Goal: Task Accomplishment & Management: Complete application form

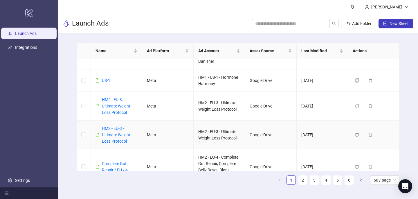
scroll to position [281, 0]
drag, startPoint x: 133, startPoint y: 112, endPoint x: 102, endPoint y: 99, distance: 33.4
click at [102, 99] on div "HM2 - EU-3 - Ultimate Weight Loss Protocol" at bounding box center [119, 105] width 35 height 19
copy link "HM2 - EU-3 - Ultimate Weight Loss Protocol"
click at [389, 23] on span "New Sheet" at bounding box center [398, 23] width 19 height 5
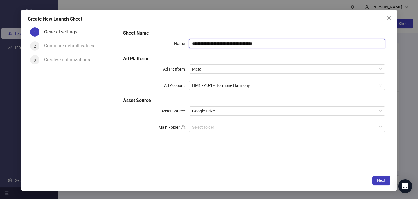
click at [226, 46] on input "**********" at bounding box center [287, 43] width 197 height 9
paste input "*"
type input "**********"
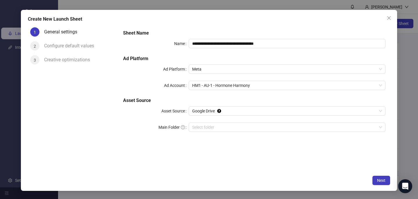
click at [224, 19] on div "Create New Launch Sheet" at bounding box center [209, 19] width 362 height 7
click at [240, 87] on span "HM1 - AU-1 - Hormone Harmony" at bounding box center [287, 85] width 190 height 9
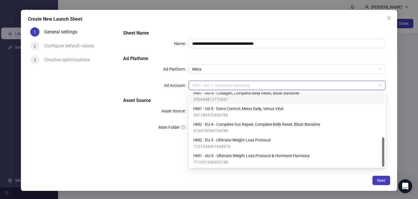
scroll to position [114, 0]
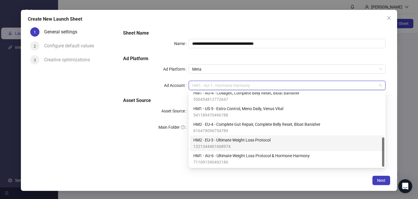
click at [243, 144] on span "1321344461668974" at bounding box center [231, 146] width 77 height 6
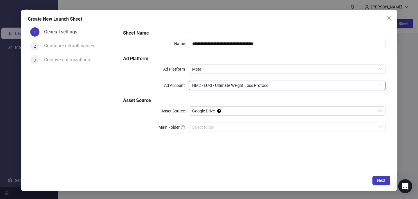
click at [283, 180] on div "Next" at bounding box center [209, 180] width 362 height 9
click at [383, 179] on span "Next" at bounding box center [381, 180] width 8 height 5
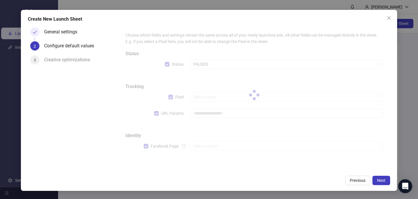
type input "**********"
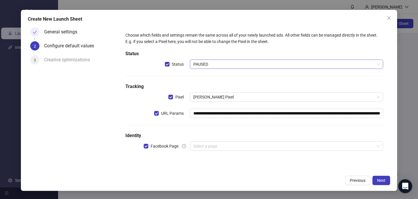
click at [198, 65] on span "PAUSED" at bounding box center [286, 64] width 186 height 9
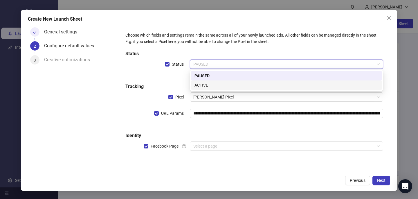
click at [200, 86] on div "ACTIVE" at bounding box center [286, 85] width 184 height 6
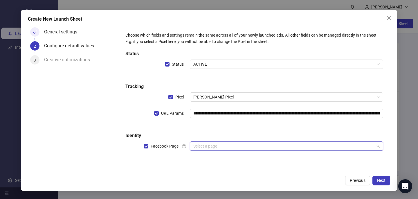
click at [204, 147] on input "search" at bounding box center [283, 146] width 181 height 9
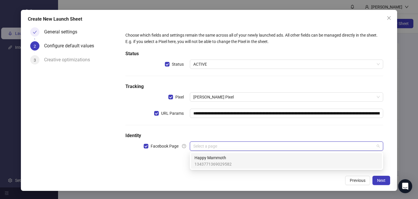
click at [204, 160] on span "Happy Mammoth" at bounding box center [212, 157] width 37 height 6
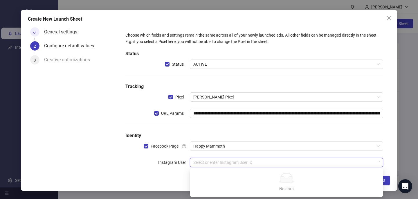
click at [204, 160] on input "search" at bounding box center [283, 162] width 181 height 9
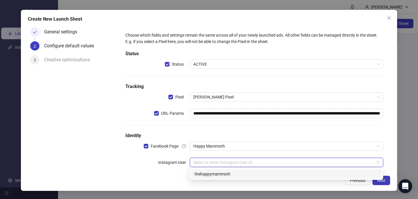
click at [206, 171] on div "thehappymammoth" at bounding box center [286, 174] width 184 height 6
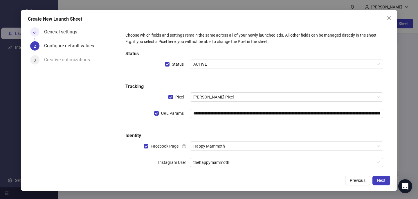
click at [303, 183] on div "Previous Next" at bounding box center [209, 180] width 362 height 9
click at [384, 178] on span "Next" at bounding box center [381, 180] width 8 height 5
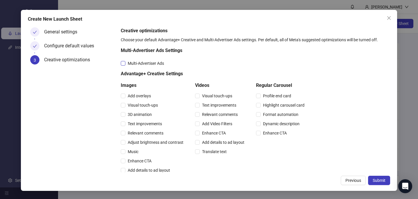
click at [151, 61] on span "Multi-Advertiser Ads" at bounding box center [145, 63] width 41 height 6
click at [149, 134] on span "Relevant comments" at bounding box center [145, 133] width 40 height 6
click at [220, 114] on span "Relevant comments" at bounding box center [220, 114] width 40 height 6
click at [383, 181] on span "Submit" at bounding box center [378, 180] width 13 height 5
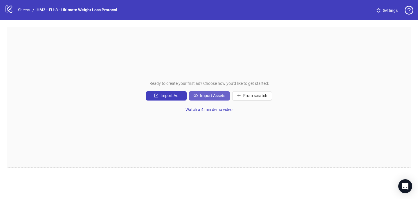
click at [207, 97] on span "Import Assets" at bounding box center [212, 95] width 25 height 5
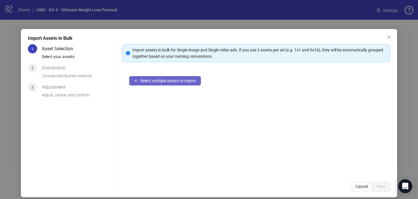
click at [184, 80] on span "Select multiple assets to import" at bounding box center [168, 80] width 56 height 5
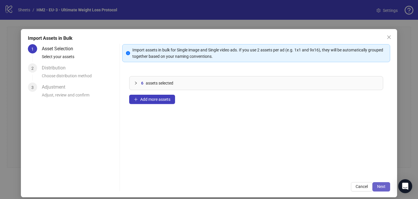
click at [382, 187] on span "Next" at bounding box center [381, 186] width 8 height 5
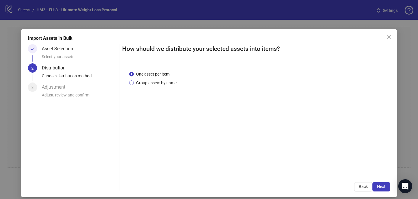
click at [138, 82] on span "Group assets by name" at bounding box center [156, 82] width 45 height 6
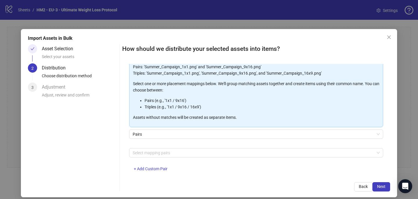
scroll to position [59, 0]
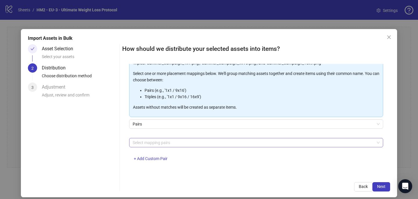
click at [138, 143] on div at bounding box center [252, 142] width 245 height 8
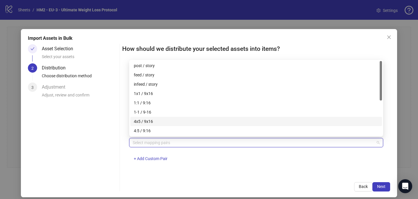
click at [147, 120] on div "4x5 / 9x16" at bounding box center [256, 121] width 245 height 6
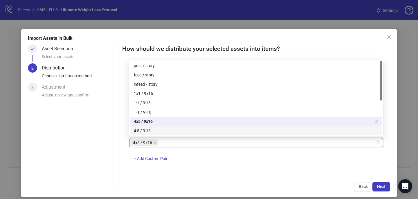
click at [246, 177] on div "How should we distribute your selected assets into items? One asset per item Gr…" at bounding box center [256, 117] width 268 height 147
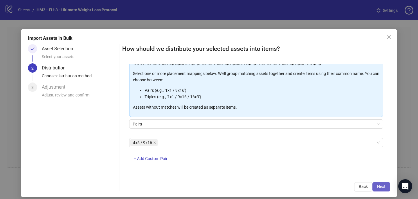
click at [383, 187] on span "Next" at bounding box center [381, 186] width 8 height 5
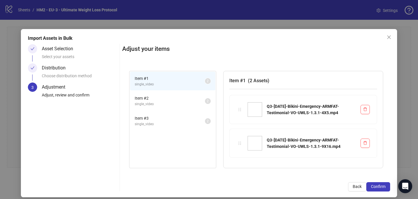
click at [383, 187] on span "Confirm" at bounding box center [378, 186] width 15 height 5
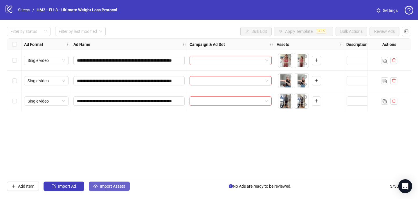
click at [111, 184] on span "Import Assets" at bounding box center [112, 186] width 25 height 5
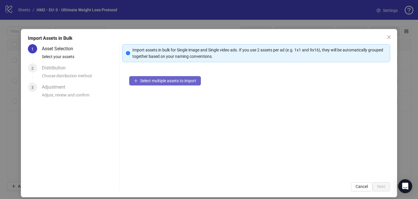
click at [140, 82] on button "Select multiple assets to import" at bounding box center [165, 80] width 72 height 9
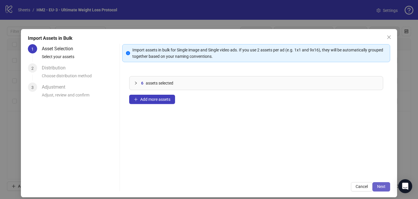
click at [378, 185] on span "Next" at bounding box center [381, 186] width 8 height 5
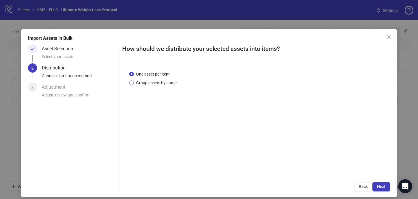
click at [148, 82] on span "Group assets by name" at bounding box center [156, 82] width 45 height 6
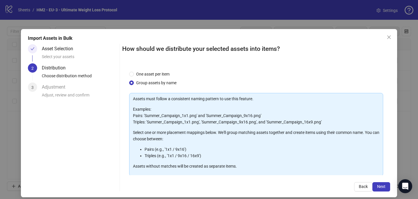
scroll to position [41, 0]
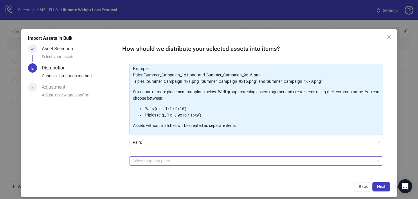
click at [148, 162] on div at bounding box center [252, 161] width 245 height 8
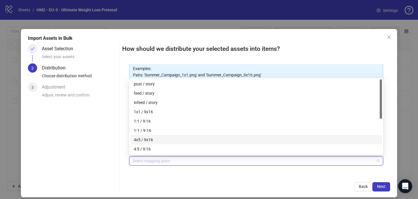
drag, startPoint x: 151, startPoint y: 140, endPoint x: 156, endPoint y: 140, distance: 5.8
click at [151, 140] on div "4x5 / 9x16" at bounding box center [256, 139] width 245 height 6
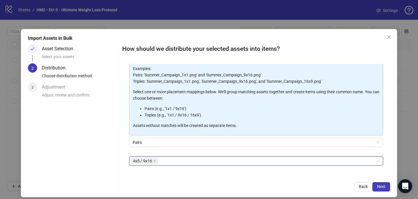
click at [233, 177] on div "How should we distribute your selected assets into items? One asset per item Gr…" at bounding box center [256, 117] width 268 height 147
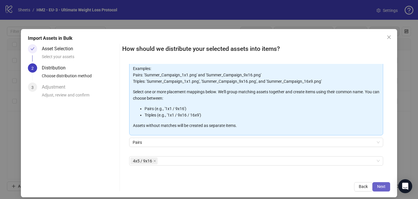
click at [384, 187] on span "Next" at bounding box center [381, 186] width 8 height 5
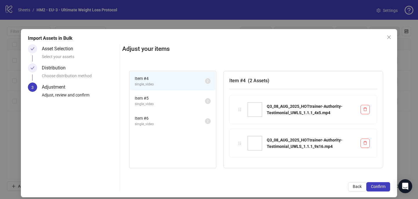
click at [383, 187] on span "Confirm" at bounding box center [378, 186] width 15 height 5
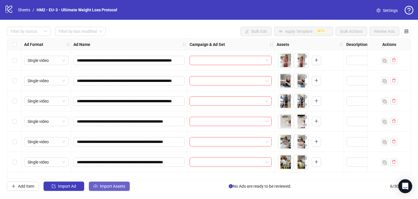
click at [121, 185] on span "Import Assets" at bounding box center [112, 186] width 25 height 5
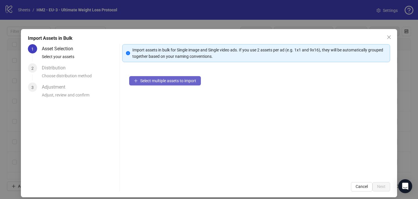
click at [169, 79] on span "Select multiple assets to import" at bounding box center [168, 80] width 56 height 5
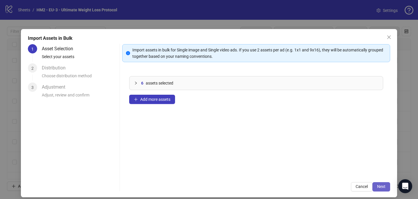
click at [383, 190] on button "Next" at bounding box center [381, 186] width 18 height 9
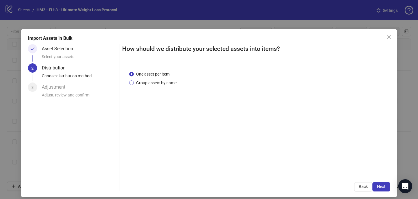
click at [155, 82] on span "Group assets by name" at bounding box center [156, 82] width 45 height 6
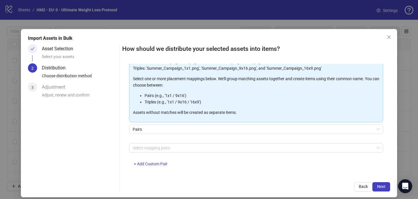
scroll to position [59, 0]
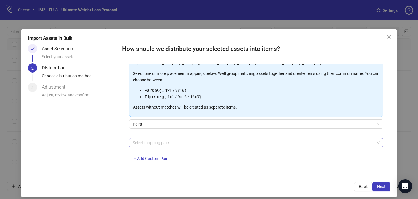
click at [151, 142] on div at bounding box center [252, 142] width 245 height 8
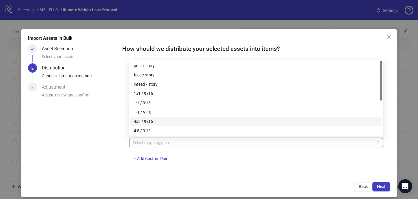
click at [155, 125] on div "4x5 / 9x16" at bounding box center [256, 121] width 252 height 9
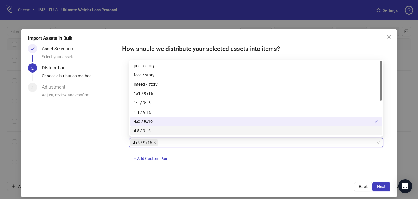
click at [225, 154] on div "4x5 / 9x16 4x5 / 9x16 + Add Custom Pair" at bounding box center [256, 153] width 254 height 30
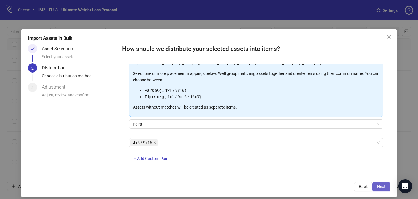
click at [388, 187] on button "Next" at bounding box center [381, 186] width 18 height 9
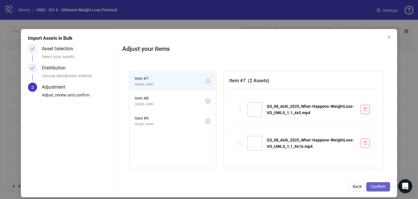
click at [385, 188] on span "Confirm" at bounding box center [378, 186] width 15 height 5
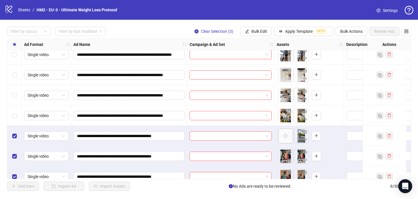
scroll to position [57, 0]
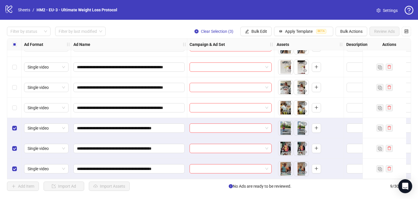
click at [12, 44] on div "Select all rows" at bounding box center [14, 45] width 15 height 12
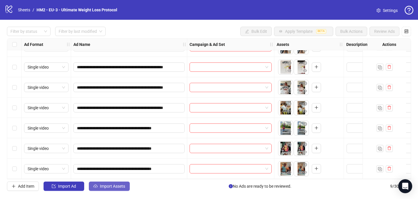
click at [107, 186] on span "Import Assets" at bounding box center [112, 186] width 25 height 5
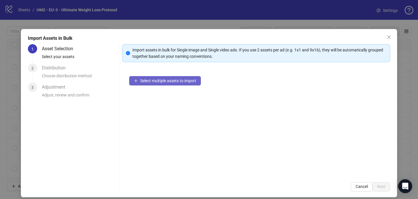
click at [170, 81] on span "Select multiple assets to import" at bounding box center [168, 80] width 56 height 5
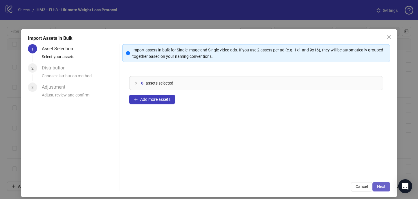
click at [386, 184] on button "Next" at bounding box center [381, 186] width 18 height 9
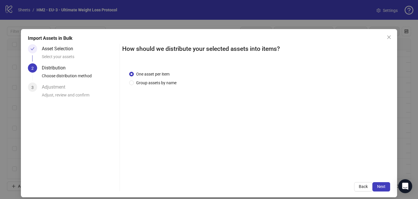
click at [161, 86] on div "One asset per item Group assets by name" at bounding box center [256, 119] width 268 height 111
click at [161, 83] on span "Group assets by name" at bounding box center [156, 82] width 45 height 6
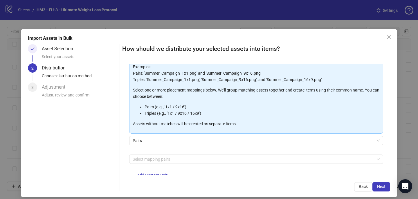
scroll to position [42, 0]
click at [158, 161] on div at bounding box center [252, 159] width 245 height 8
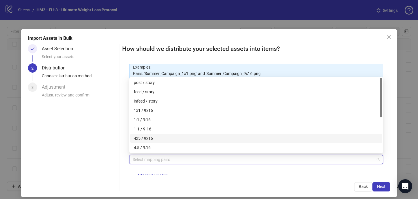
click at [164, 137] on div "4x5 / 9x16" at bounding box center [256, 138] width 245 height 6
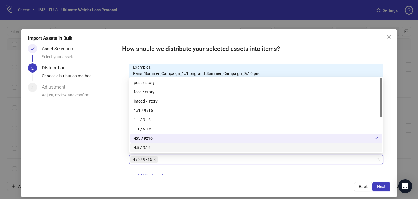
click at [232, 167] on div "4x5 / 9x16 + Add Custom Pair" at bounding box center [256, 170] width 254 height 30
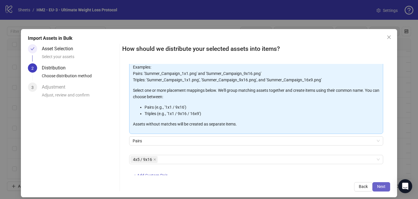
click at [379, 185] on span "Next" at bounding box center [381, 186] width 8 height 5
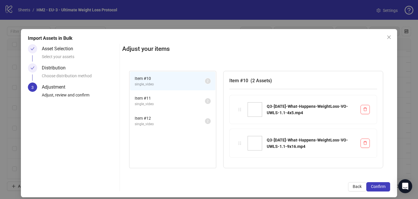
click at [379, 185] on span "Confirm" at bounding box center [378, 186] width 15 height 5
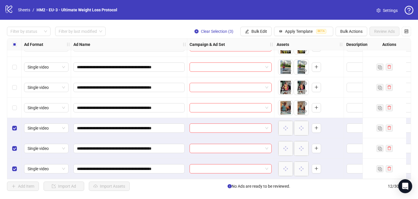
scroll to position [117, 0]
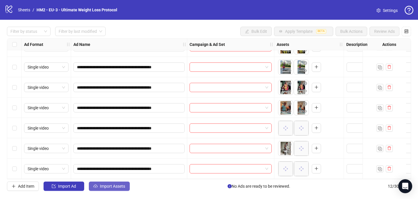
click at [103, 189] on button "Import Assets" at bounding box center [109, 185] width 41 height 9
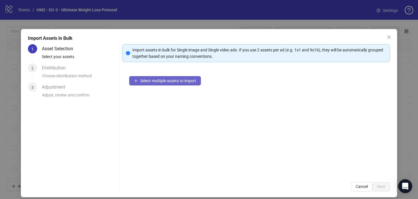
click at [136, 82] on span "button" at bounding box center [136, 80] width 4 height 5
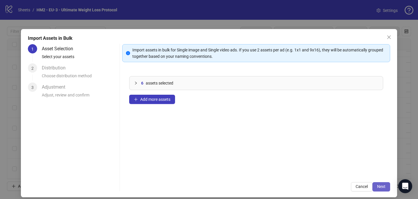
click at [382, 187] on span "Next" at bounding box center [381, 186] width 8 height 5
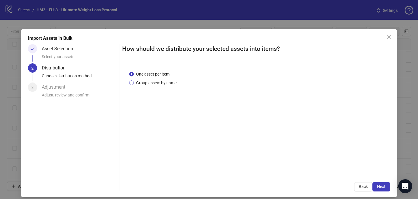
click at [145, 83] on span "Group assets by name" at bounding box center [156, 82] width 45 height 6
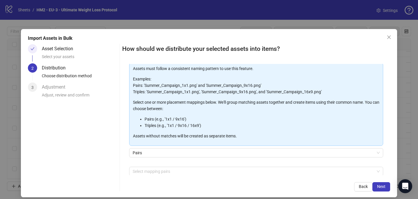
scroll to position [42, 0]
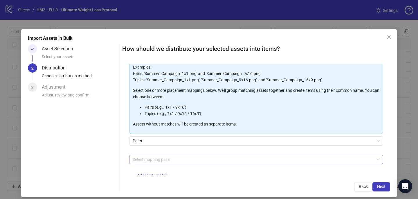
click at [144, 156] on div at bounding box center [252, 159] width 245 height 8
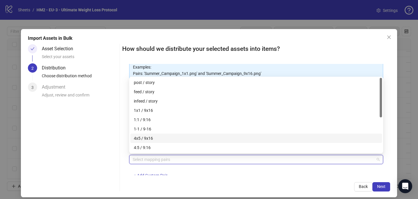
click at [151, 138] on div "4x5 / 9x16" at bounding box center [256, 138] width 245 height 6
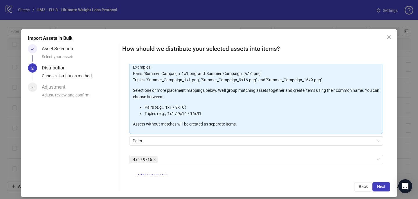
click at [261, 183] on div "Back Next" at bounding box center [256, 186] width 268 height 9
click at [388, 184] on button "Next" at bounding box center [381, 186] width 18 height 9
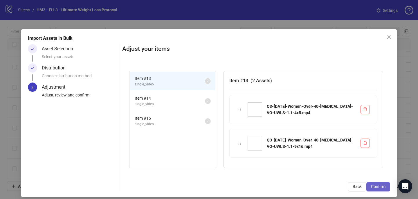
click at [386, 186] on button "Confirm" at bounding box center [378, 186] width 24 height 9
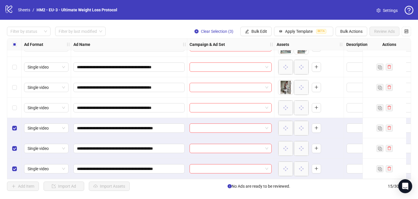
scroll to position [178, 0]
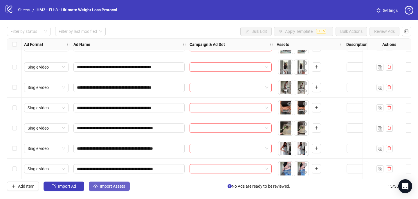
click at [113, 187] on span "Import Assets" at bounding box center [112, 186] width 25 height 5
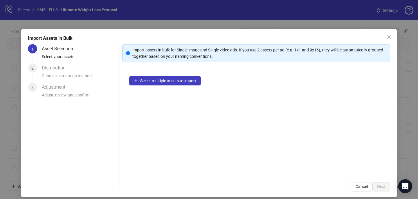
click at [165, 72] on div "Select multiple assets to import" at bounding box center [256, 122] width 268 height 106
click at [164, 78] on span "Select multiple assets to import" at bounding box center [168, 80] width 56 height 5
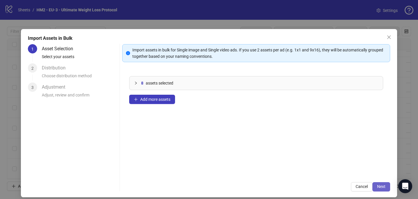
click at [383, 186] on span "Next" at bounding box center [381, 186] width 8 height 5
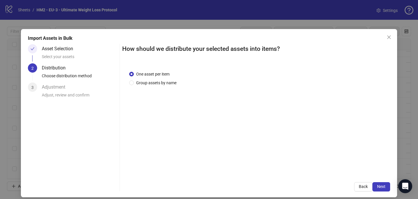
click at [159, 86] on div "One asset per item Group assets by name" at bounding box center [256, 119] width 268 height 111
click at [157, 85] on span "Group assets by name" at bounding box center [156, 82] width 45 height 6
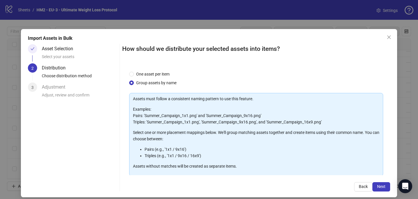
scroll to position [59, 0]
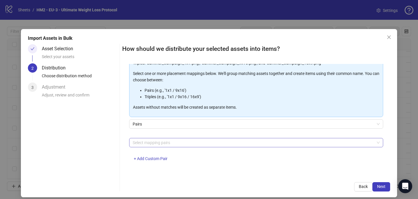
click at [155, 145] on div at bounding box center [252, 142] width 245 height 8
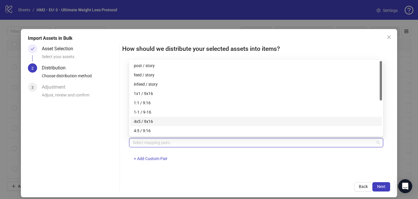
click at [155, 123] on div "4x5 / 9x16" at bounding box center [256, 121] width 245 height 6
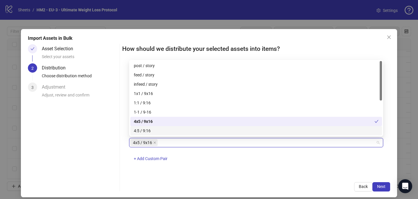
click at [269, 173] on div "One asset per item Group assets by name Assets must follow a consistent naming …" at bounding box center [256, 119] width 268 height 111
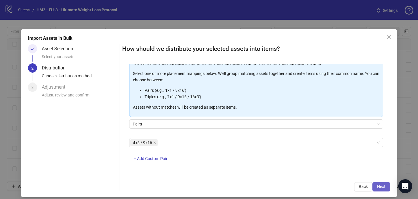
click at [385, 186] on span "Next" at bounding box center [381, 186] width 8 height 5
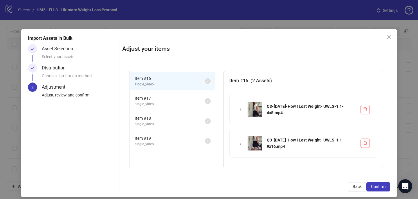
click at [385, 186] on span "Confirm" at bounding box center [378, 186] width 15 height 5
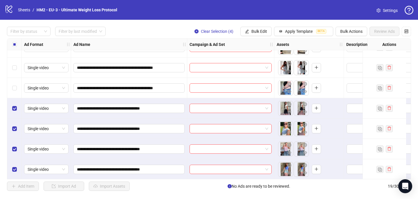
scroll to position [260, 0]
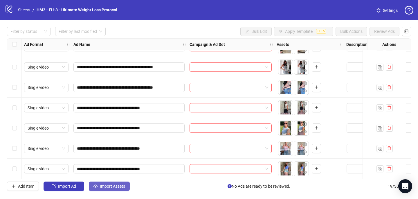
click at [121, 184] on span "Import Assets" at bounding box center [112, 186] width 25 height 5
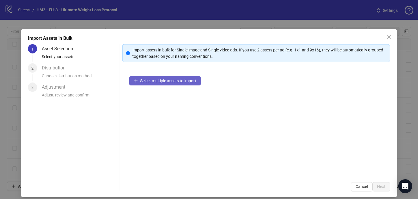
click at [194, 79] on span "Select multiple assets to import" at bounding box center [168, 80] width 56 height 5
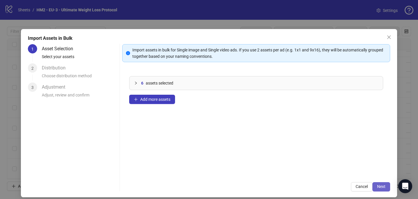
click at [382, 187] on span "Next" at bounding box center [381, 186] width 8 height 5
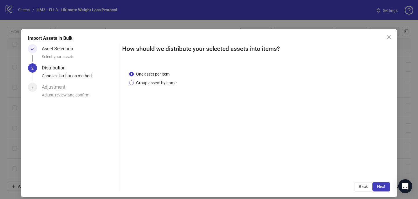
click at [162, 80] on span "Group assets by name" at bounding box center [156, 82] width 45 height 6
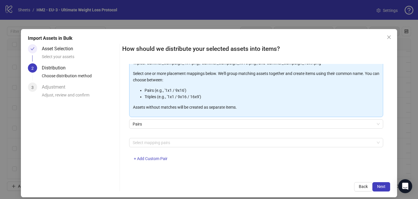
scroll to position [58, 0]
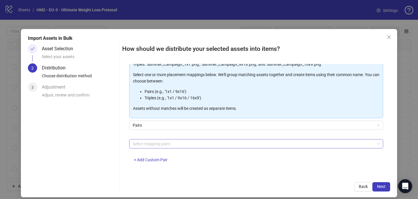
click at [170, 146] on div at bounding box center [252, 144] width 245 height 8
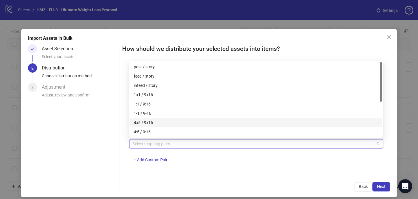
click at [169, 122] on div "4x5 / 9x16" at bounding box center [256, 122] width 245 height 6
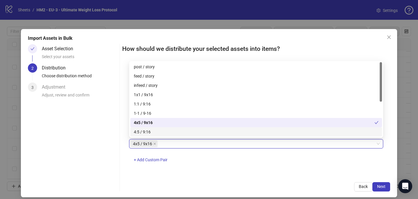
click at [237, 160] on div "4x5 / 9x16 4x5 / 9x16 + Add Custom Pair" at bounding box center [256, 154] width 254 height 30
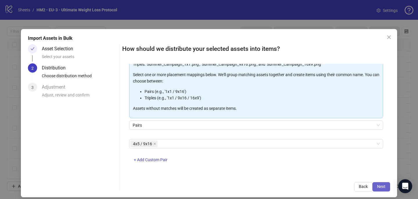
click at [383, 184] on span "Next" at bounding box center [381, 186] width 8 height 5
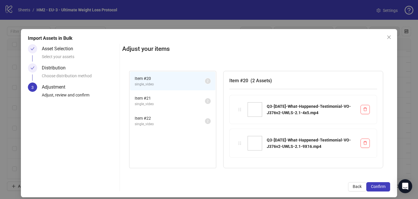
click at [383, 184] on span "Confirm" at bounding box center [378, 186] width 15 height 5
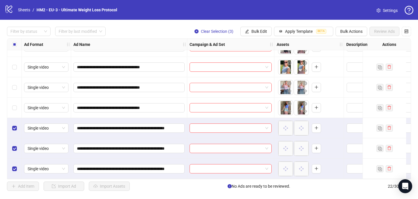
scroll to position [321, 0]
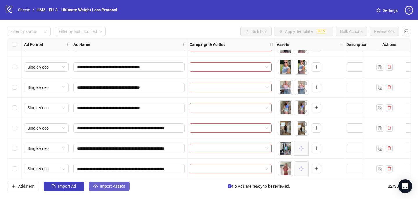
click at [109, 187] on span "Import Assets" at bounding box center [112, 186] width 25 height 5
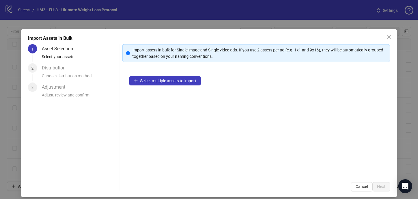
click at [155, 75] on div "Select multiple assets to import" at bounding box center [256, 122] width 268 height 106
click at [154, 83] on button "Select multiple assets to import" at bounding box center [165, 80] width 72 height 9
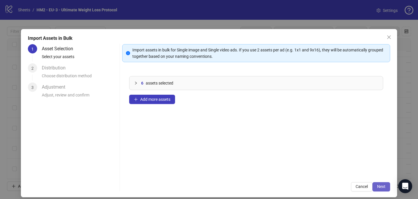
click at [383, 188] on span "Next" at bounding box center [381, 186] width 8 height 5
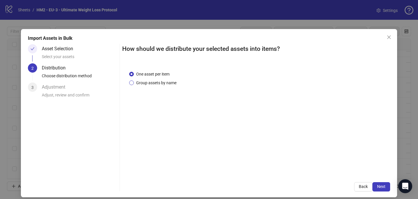
click at [166, 82] on span "Group assets by name" at bounding box center [156, 82] width 45 height 6
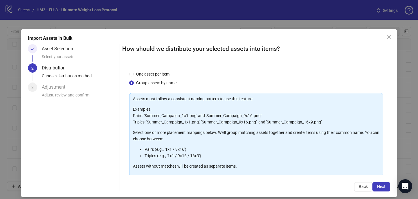
scroll to position [59, 0]
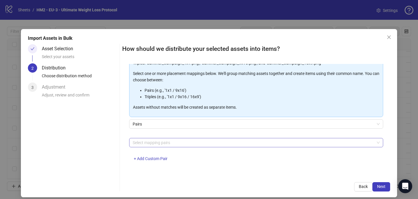
click at [164, 141] on div at bounding box center [252, 142] width 245 height 8
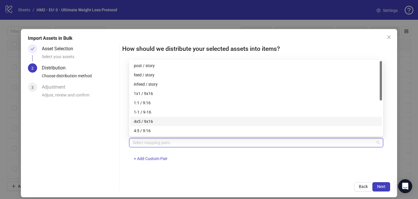
click at [165, 123] on div "4x5 / 9x16" at bounding box center [256, 121] width 245 height 6
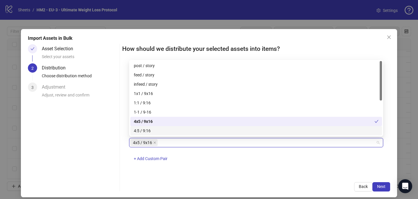
click at [226, 167] on div "4x5 / 9x16 + Add Custom Pair" at bounding box center [256, 153] width 254 height 30
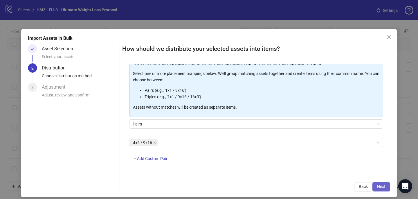
click at [388, 188] on button "Next" at bounding box center [381, 186] width 18 height 9
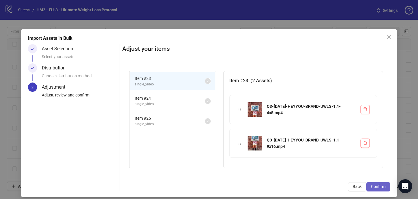
click at [384, 187] on span "Confirm" at bounding box center [378, 186] width 15 height 5
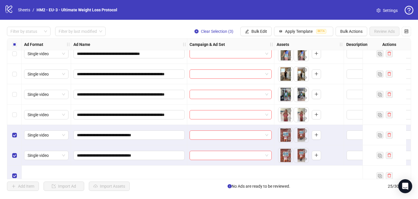
scroll to position [381, 0]
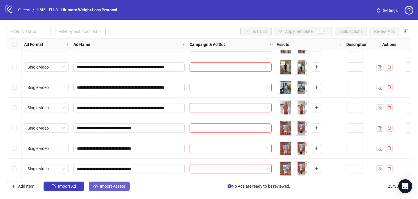
click at [117, 185] on span "Import Assets" at bounding box center [112, 186] width 25 height 5
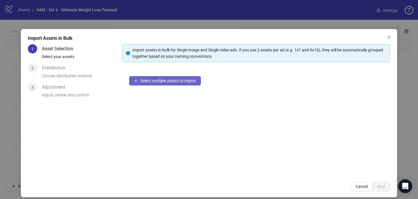
click at [135, 80] on icon "plus" at bounding box center [136, 81] width 4 height 4
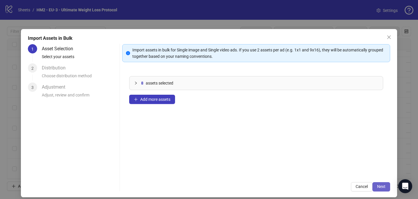
click at [386, 183] on button "Next" at bounding box center [381, 186] width 18 height 9
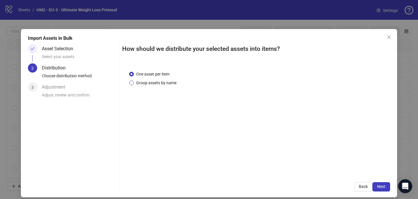
click at [164, 79] on span "Group assets by name" at bounding box center [156, 82] width 45 height 6
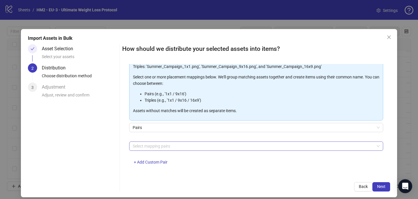
scroll to position [59, 0]
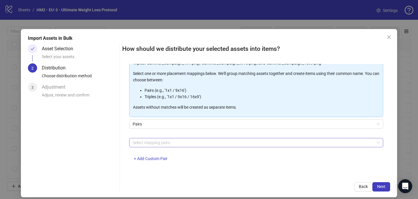
click at [165, 140] on div at bounding box center [252, 142] width 245 height 8
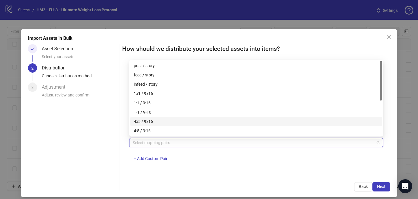
click at [164, 123] on div "4x5 / 9x16" at bounding box center [256, 121] width 245 height 6
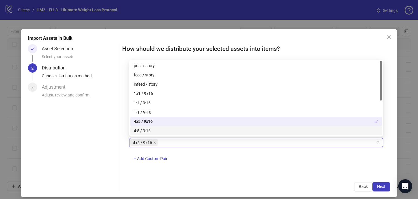
click at [253, 175] on div "How should we distribute your selected assets into items? One asset per item Gr…" at bounding box center [256, 117] width 268 height 147
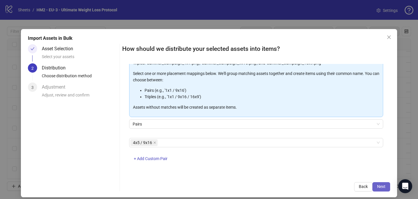
click at [379, 185] on span "Next" at bounding box center [381, 186] width 8 height 5
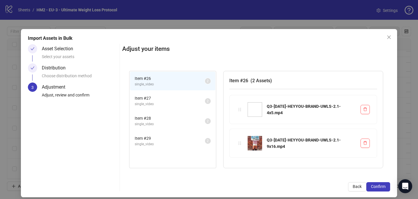
click at [379, 185] on span "Confirm" at bounding box center [378, 186] width 15 height 5
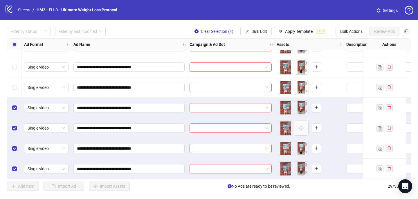
scroll to position [463, 0]
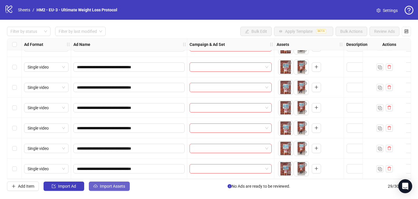
click at [115, 188] on span "Import Assets" at bounding box center [112, 186] width 25 height 5
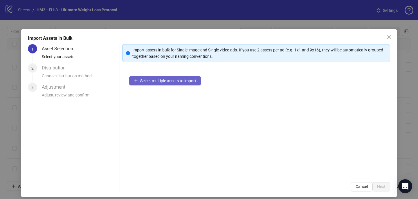
click at [181, 81] on span "Select multiple assets to import" at bounding box center [168, 80] width 56 height 5
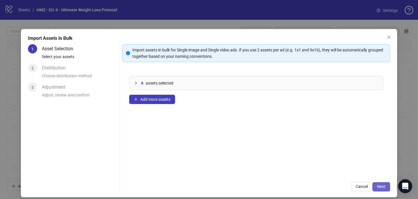
click at [383, 184] on span "Next" at bounding box center [381, 186] width 8 height 5
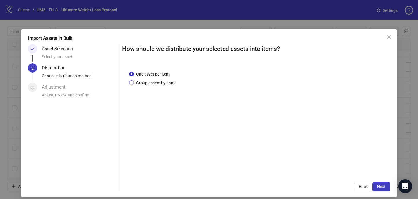
click at [175, 85] on span "Group assets by name" at bounding box center [156, 82] width 45 height 6
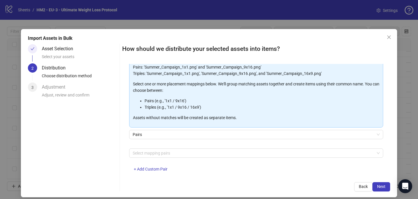
scroll to position [53, 0]
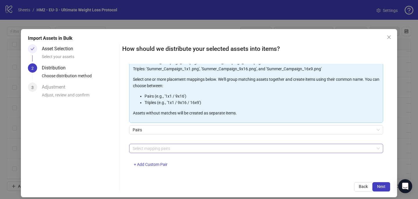
click at [185, 147] on div at bounding box center [252, 148] width 245 height 8
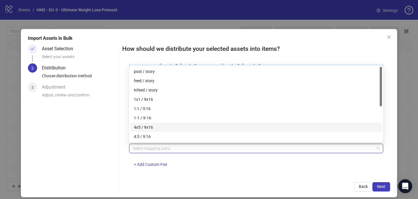
click at [181, 128] on div "4x5 / 9x16" at bounding box center [256, 127] width 245 height 6
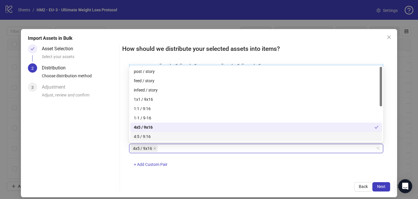
click at [236, 175] on div "One asset per item Group assets by name Assets must follow a consistent naming …" at bounding box center [256, 119] width 268 height 111
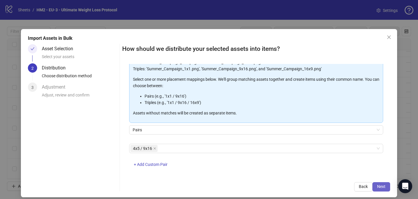
click at [384, 186] on span "Next" at bounding box center [381, 186] width 8 height 5
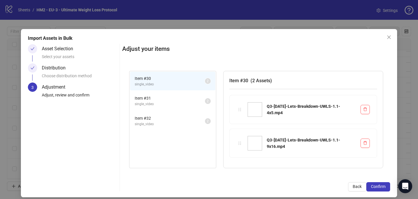
click at [384, 186] on span "Confirm" at bounding box center [378, 186] width 15 height 5
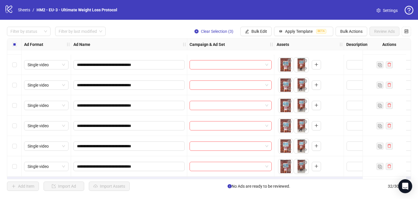
scroll to position [524, 0]
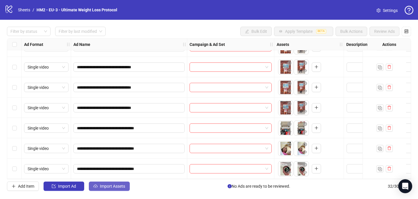
click at [106, 187] on span "Import Assets" at bounding box center [112, 186] width 25 height 5
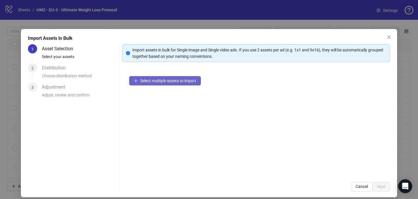
click at [151, 80] on span "Select multiple assets to import" at bounding box center [168, 80] width 56 height 5
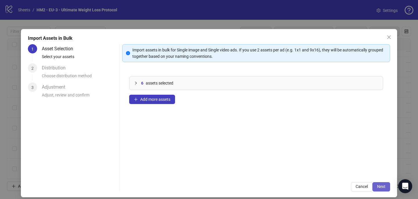
click at [379, 183] on button "Next" at bounding box center [381, 186] width 18 height 9
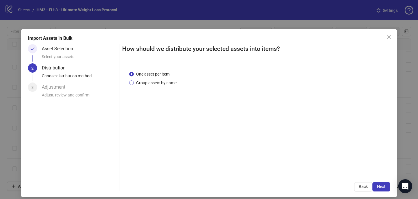
click at [158, 85] on span "Group assets by name" at bounding box center [156, 82] width 45 height 6
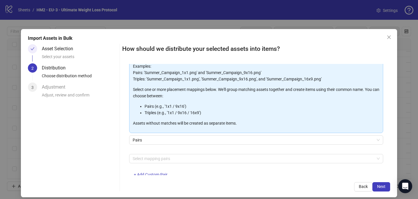
scroll to position [58, 0]
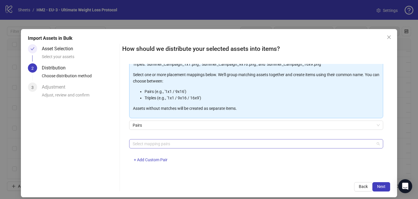
click at [156, 142] on div at bounding box center [252, 144] width 245 height 8
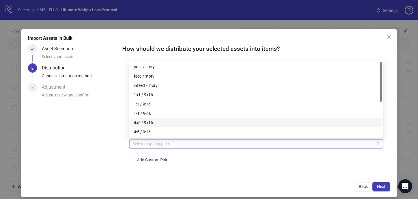
click at [155, 122] on div "4x5 / 9x16" at bounding box center [256, 122] width 245 height 6
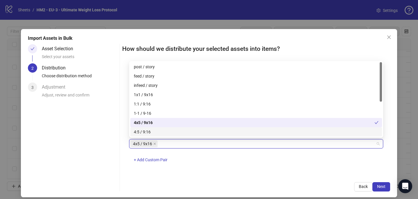
click at [295, 181] on div "How should we distribute your selected assets into items? One asset per item Gr…" at bounding box center [256, 117] width 268 height 147
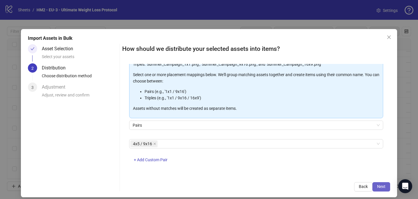
click at [388, 185] on button "Next" at bounding box center [381, 186] width 18 height 9
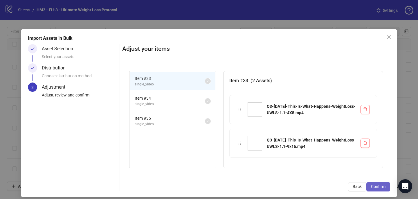
click at [384, 185] on span "Confirm" at bounding box center [378, 186] width 15 height 5
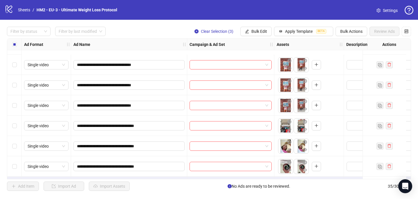
scroll to position [585, 0]
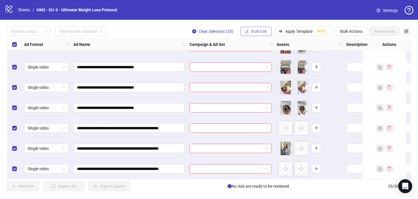
click at [262, 31] on span "Bulk Edit" at bounding box center [259, 31] width 16 height 5
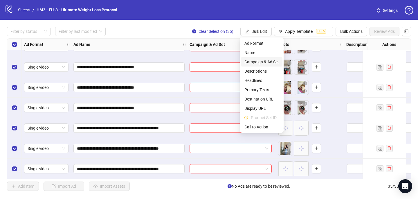
click at [263, 59] on span "Campaign & Ad Set" at bounding box center [261, 62] width 35 height 6
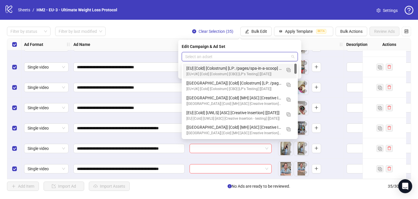
click at [214, 52] on input "search" at bounding box center [237, 56] width 104 height 9
paste input "**********"
type input "**********"
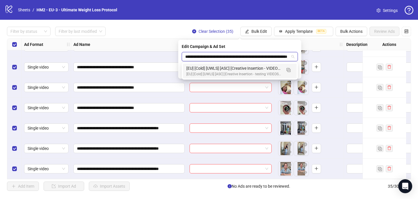
scroll to position [0, 21]
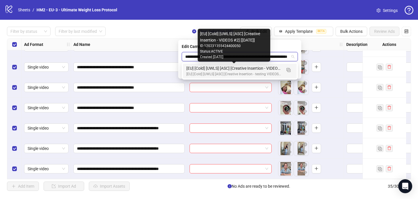
click at [228, 71] on div "[EU] [Cold] [UWLS] [ASC] [Creative Insertion - VIDEOS #2] [7 Aug 2025]" at bounding box center [233, 68] width 95 height 6
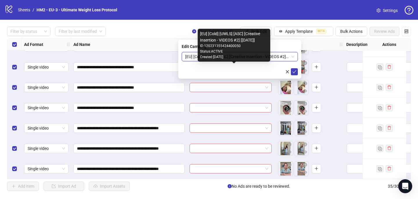
scroll to position [0, 0]
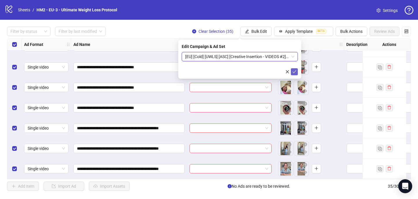
click at [296, 70] on icon "check" at bounding box center [294, 72] width 4 height 4
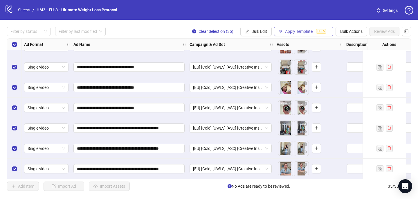
click at [297, 33] on span "Apply Template" at bounding box center [299, 31] width 28 height 5
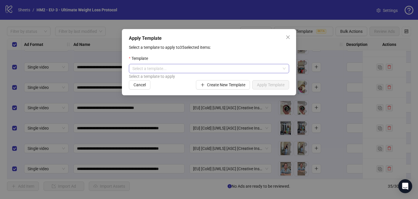
click at [216, 69] on input "search" at bounding box center [206, 68] width 148 height 9
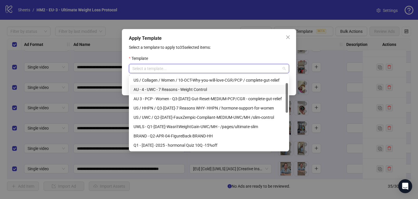
scroll to position [18, 0]
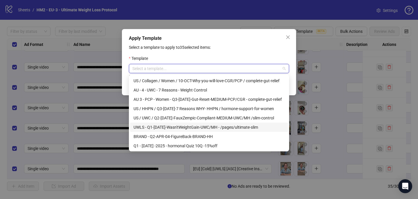
click at [211, 126] on div "UWLS - Q1-01-JAN-2025-Wasn'tWeightGain-UWC/MH - /pages/ultimate-slim" at bounding box center [208, 127] width 151 height 6
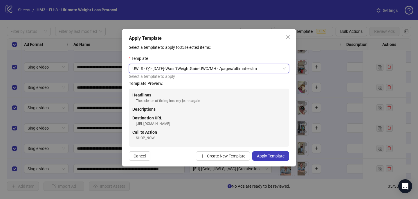
scroll to position [41, 0]
click at [277, 153] on button "Apply Template" at bounding box center [270, 155] width 37 height 9
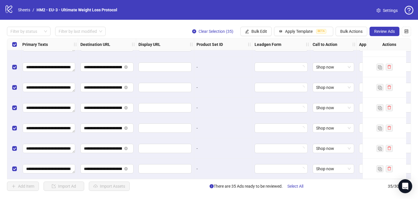
scroll to position [585, 550]
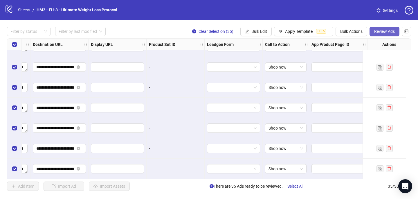
click at [379, 32] on span "Review Ads" at bounding box center [384, 31] width 21 height 5
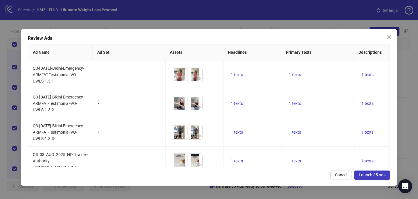
click at [370, 177] on button "Launch 35 ads" at bounding box center [372, 174] width 36 height 9
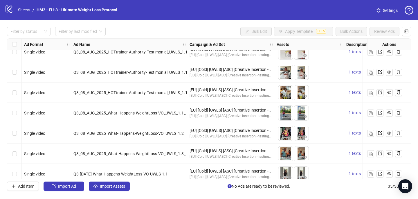
scroll to position [0, 0]
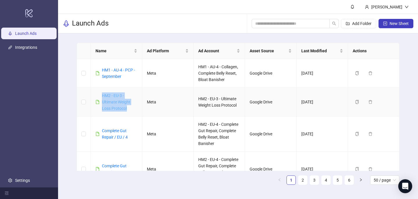
drag, startPoint x: 130, startPoint y: 110, endPoint x: 102, endPoint y: 96, distance: 31.4
click at [102, 96] on div "HM2 - EU-3 - Ultimate Weight Loss Protocol" at bounding box center [119, 101] width 35 height 19
copy link "HM2 - EU-3 - Ultimate Weight Loss Protocol"
click at [393, 24] on span "New Sheet" at bounding box center [398, 23] width 19 height 5
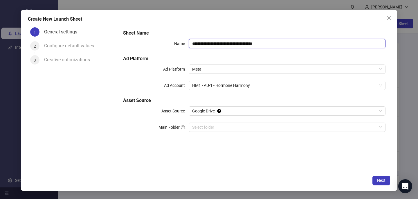
click at [287, 45] on input "**********" at bounding box center [287, 43] width 197 height 9
paste input "*"
type input "**********"
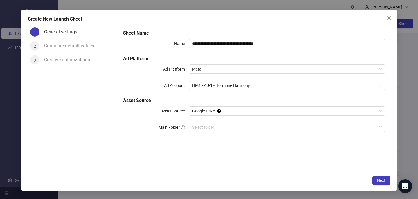
click at [279, 32] on h5 "Sheet Name" at bounding box center [254, 33] width 262 height 7
click at [243, 86] on span "HM1 - AU-1 - Hormone Harmony" at bounding box center [287, 85] width 190 height 9
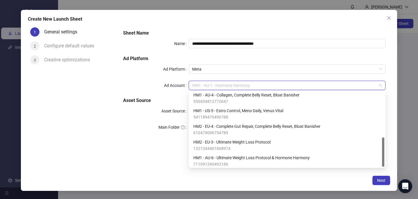
scroll to position [114, 0]
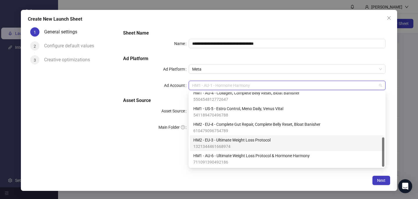
click at [234, 144] on span "1321344461668974" at bounding box center [231, 146] width 77 height 6
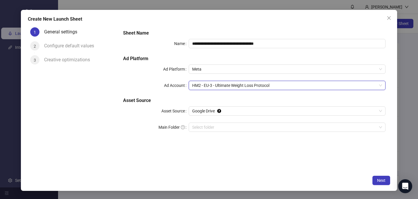
click at [267, 176] on div "Next" at bounding box center [209, 180] width 362 height 9
click at [378, 180] on span "Next" at bounding box center [381, 180] width 8 height 5
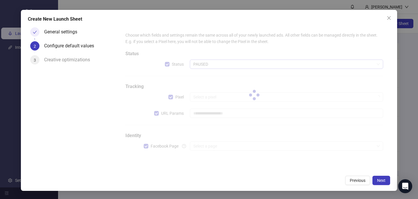
type input "**********"
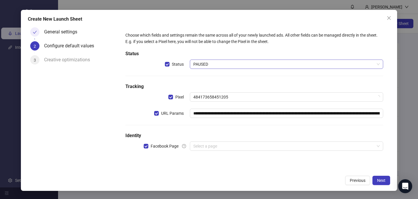
click at [216, 65] on span "PAUSED" at bounding box center [286, 64] width 186 height 9
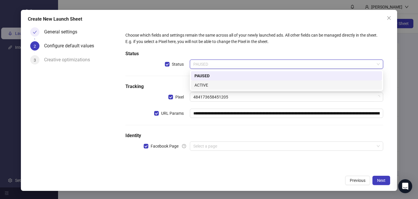
click at [212, 82] on div "ACTIVE" at bounding box center [286, 85] width 184 height 6
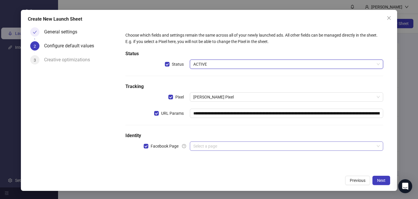
click at [207, 148] on input "search" at bounding box center [283, 146] width 181 height 9
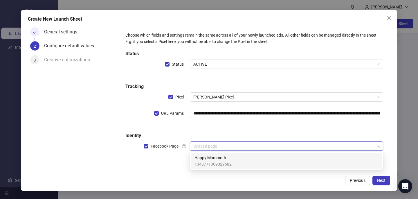
click at [209, 163] on span "1343771369029582" at bounding box center [212, 164] width 37 height 6
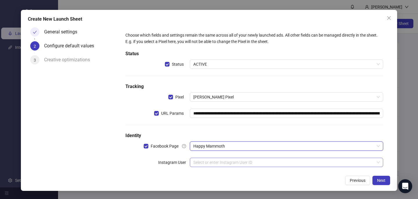
click at [208, 162] on input "search" at bounding box center [283, 162] width 181 height 9
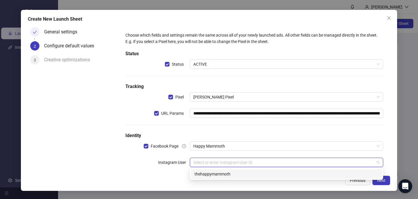
click at [207, 177] on div "thehappymammoth" at bounding box center [286, 173] width 191 height 9
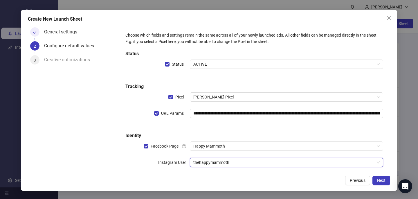
click at [212, 178] on div "Previous Next" at bounding box center [209, 180] width 362 height 9
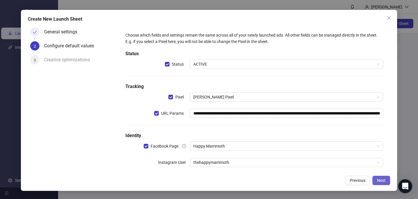
click at [383, 179] on span "Next" at bounding box center [381, 180] width 8 height 5
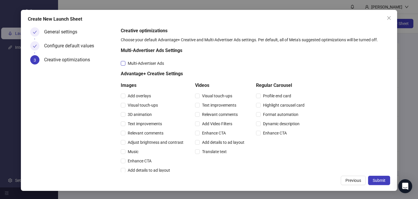
click at [147, 63] on span "Multi-Advertiser Ads" at bounding box center [145, 63] width 41 height 6
click at [141, 133] on span "Relevant comments" at bounding box center [145, 133] width 40 height 6
click at [235, 112] on span "Relevant comments" at bounding box center [220, 114] width 40 height 6
click at [381, 177] on button "Submit" at bounding box center [379, 180] width 22 height 9
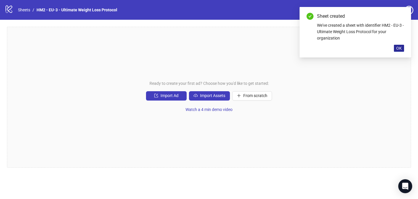
click at [397, 49] on span "OK" at bounding box center [399, 48] width 6 height 5
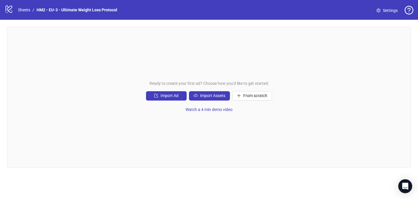
click at [265, 70] on div "Ready to create your first ad? Choose how you'd like to get started: Import Ad …" at bounding box center [209, 97] width 404 height 141
click at [200, 93] on button "Import Assets" at bounding box center [209, 95] width 41 height 9
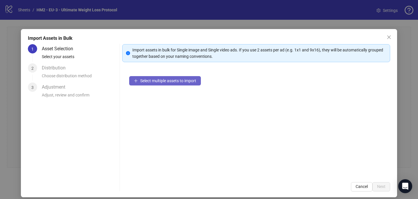
click at [187, 82] on span "Select multiple assets to import" at bounding box center [168, 80] width 56 height 5
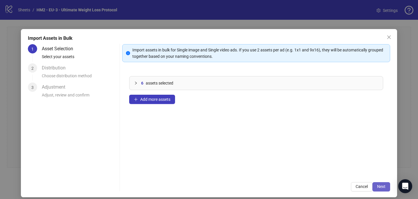
click at [382, 187] on span "Next" at bounding box center [381, 186] width 8 height 5
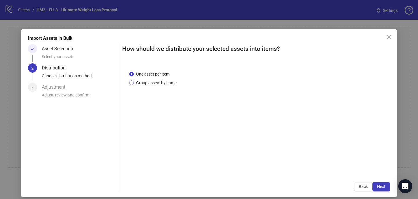
click at [165, 83] on span "Group assets by name" at bounding box center [156, 82] width 45 height 6
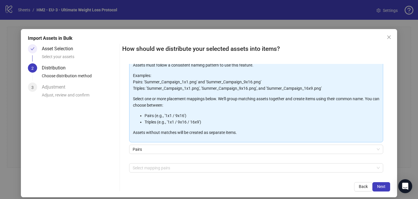
scroll to position [59, 0]
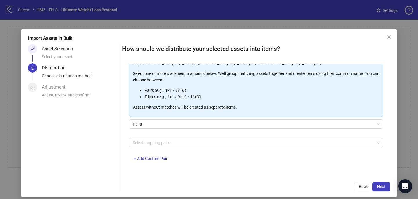
click at [166, 140] on div at bounding box center [252, 142] width 245 height 8
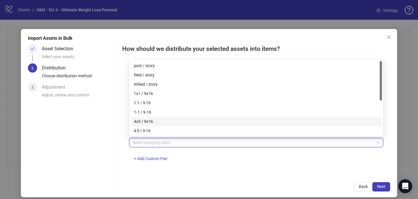
click at [162, 121] on div "4x5 / 9x16" at bounding box center [256, 121] width 245 height 6
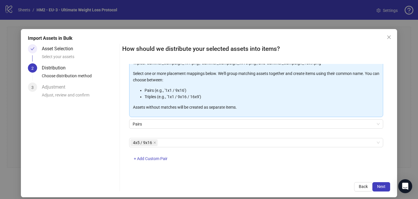
click at [267, 185] on div "Back Next" at bounding box center [256, 186] width 268 height 9
click at [383, 187] on span "Next" at bounding box center [381, 186] width 8 height 5
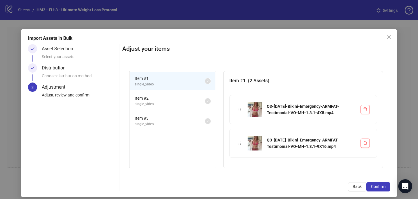
click at [383, 187] on span "Confirm" at bounding box center [378, 186] width 15 height 5
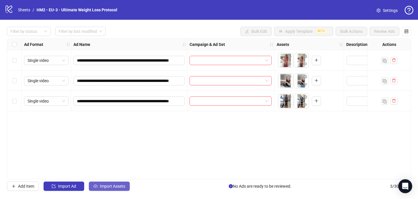
click at [119, 182] on button "Import Assets" at bounding box center [109, 185] width 41 height 9
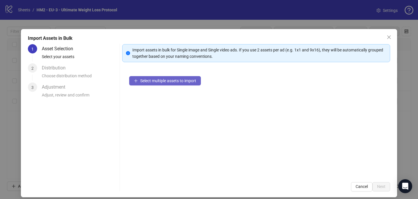
click at [192, 76] on button "Select multiple assets to import" at bounding box center [165, 80] width 72 height 9
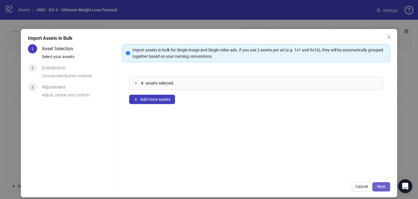
click at [375, 185] on button "Next" at bounding box center [381, 186] width 18 height 9
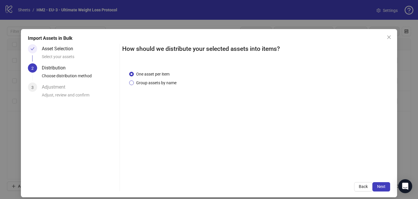
click at [174, 83] on span "Group assets by name" at bounding box center [156, 82] width 45 height 6
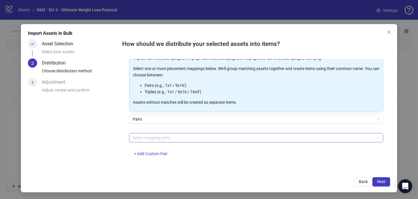
click at [175, 135] on div at bounding box center [252, 137] width 245 height 8
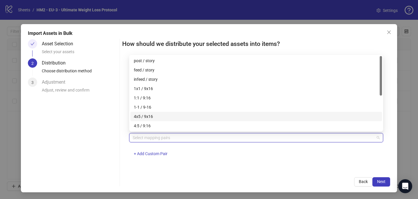
click at [169, 115] on div "4x5 / 9x16" at bounding box center [256, 116] width 245 height 6
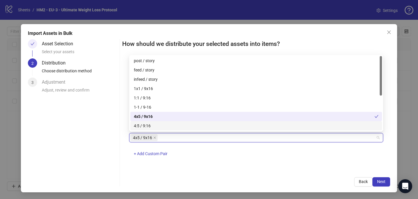
click at [277, 168] on div "One asset per item Group assets by name Assets must follow a consistent naming …" at bounding box center [256, 114] width 268 height 111
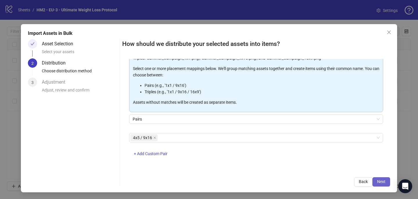
click at [383, 179] on span "Next" at bounding box center [381, 181] width 8 height 5
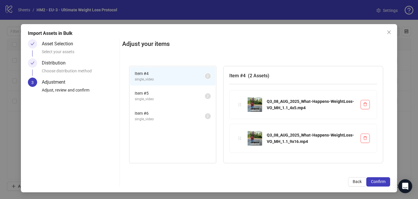
click at [383, 180] on span "Confirm" at bounding box center [378, 181] width 15 height 5
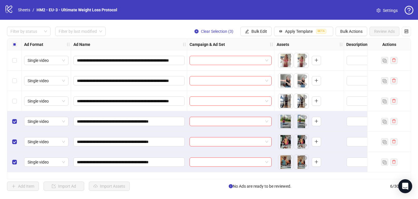
scroll to position [0, 0]
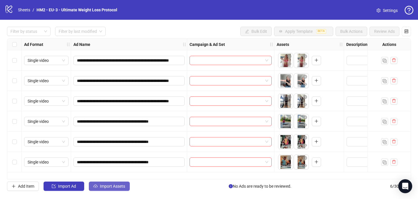
click at [116, 189] on button "Import Assets" at bounding box center [109, 185] width 41 height 9
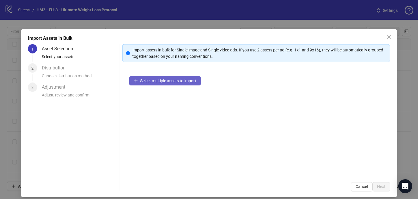
click at [172, 82] on span "Select multiple assets to import" at bounding box center [168, 80] width 56 height 5
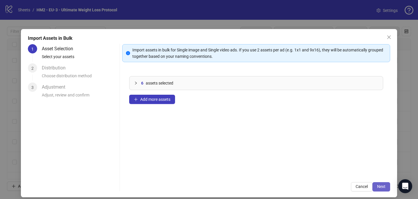
click at [380, 185] on span "Next" at bounding box center [381, 186] width 8 height 5
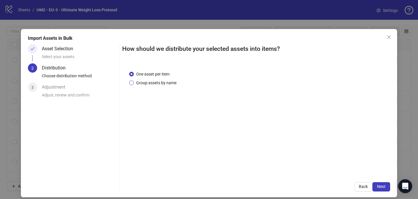
click at [163, 83] on span "Group assets by name" at bounding box center [156, 82] width 45 height 6
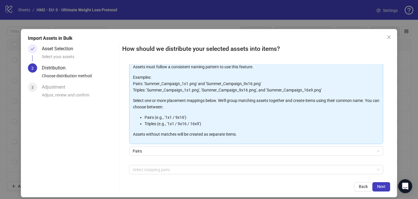
scroll to position [38, 0]
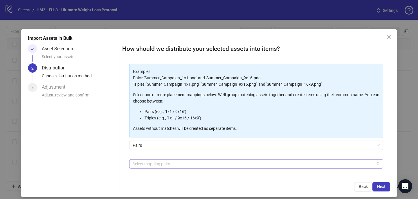
click at [161, 164] on div at bounding box center [252, 164] width 245 height 8
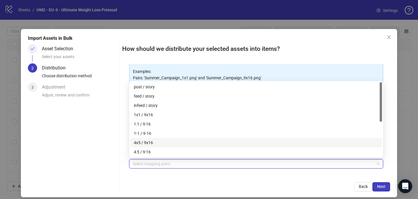
click at [158, 141] on div "4x5 / 9x16" at bounding box center [256, 142] width 245 height 6
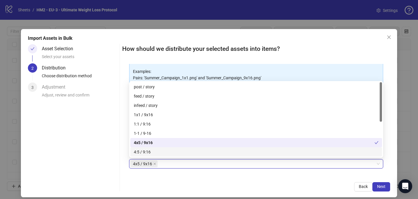
click at [213, 171] on div "4x5 / 9x16 4x5 / 9x16 + Add Custom Pair" at bounding box center [256, 174] width 254 height 30
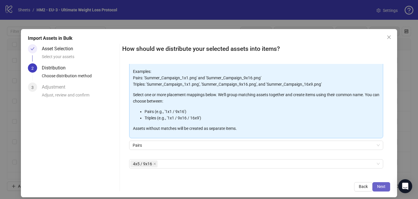
click at [387, 185] on button "Next" at bounding box center [381, 186] width 18 height 9
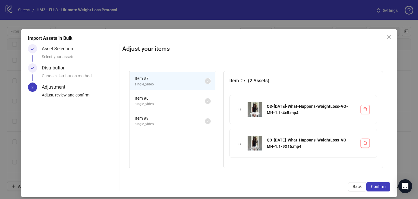
click at [387, 185] on button "Confirm" at bounding box center [378, 186] width 24 height 9
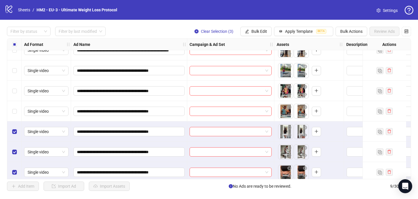
scroll to position [57, 0]
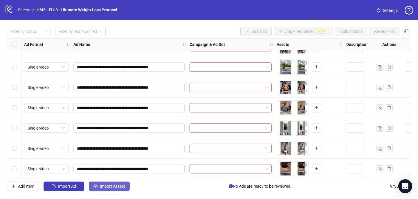
click at [111, 186] on span "Import Assets" at bounding box center [112, 186] width 25 height 5
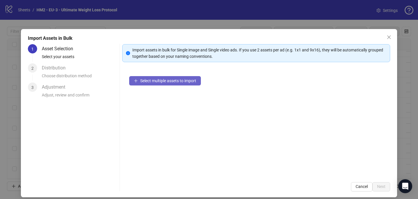
click at [157, 82] on span "Select multiple assets to import" at bounding box center [168, 80] width 56 height 5
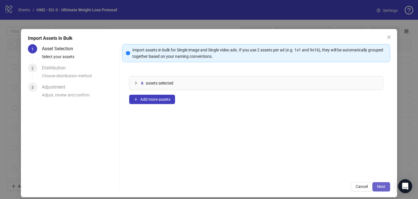
click at [383, 185] on span "Next" at bounding box center [381, 186] width 8 height 5
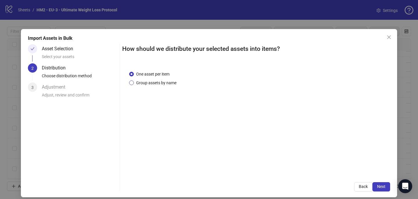
click at [169, 82] on span "Group assets by name" at bounding box center [156, 82] width 45 height 6
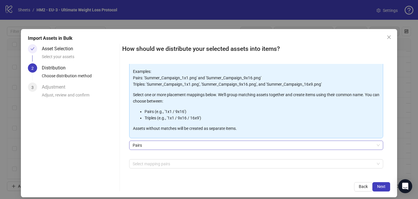
scroll to position [39, 0]
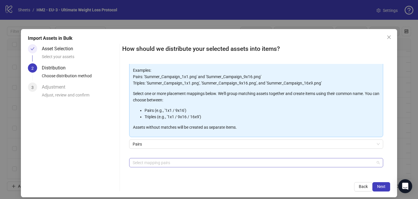
click at [162, 163] on div at bounding box center [252, 162] width 245 height 8
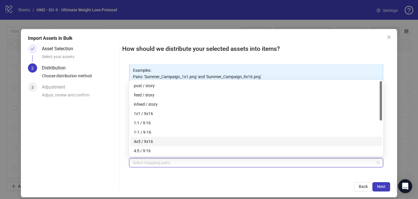
click at [161, 141] on div "4x5 / 9x16" at bounding box center [256, 141] width 245 height 6
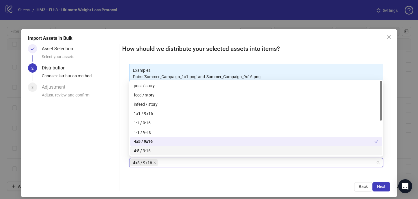
click at [186, 176] on div "How should we distribute your selected assets into items? One asset per item Gr…" at bounding box center [256, 117] width 268 height 147
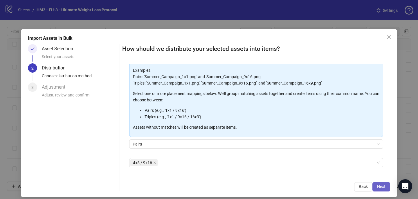
click at [382, 186] on span "Next" at bounding box center [381, 186] width 8 height 5
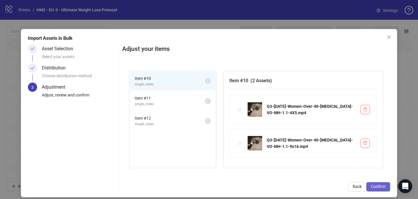
click at [383, 186] on span "Confirm" at bounding box center [378, 186] width 15 height 5
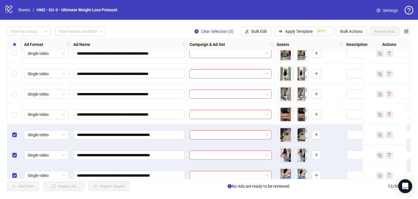
scroll to position [117, 0]
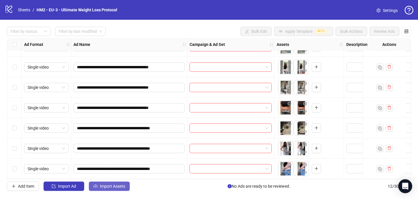
click at [124, 187] on span "Import Assets" at bounding box center [112, 186] width 25 height 5
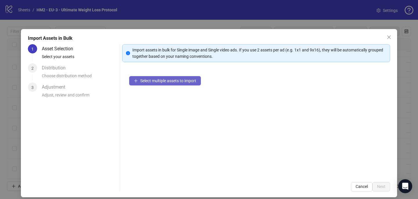
click at [168, 85] on button "Select multiple assets to import" at bounding box center [165, 80] width 72 height 9
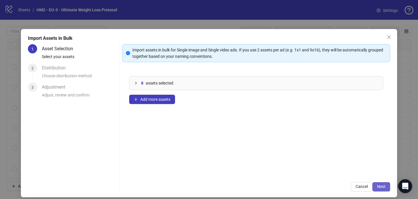
click at [383, 187] on span "Next" at bounding box center [381, 186] width 8 height 5
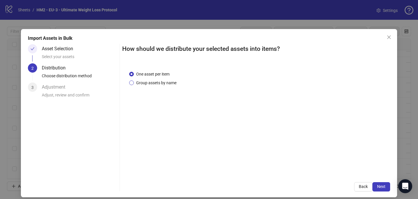
click at [144, 85] on span "Group assets by name" at bounding box center [156, 82] width 45 height 6
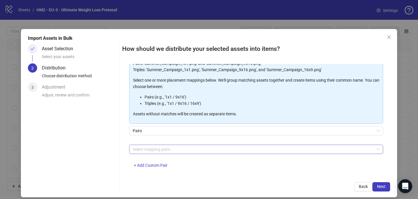
scroll to position [52, 0]
click at [150, 151] on div at bounding box center [252, 150] width 245 height 8
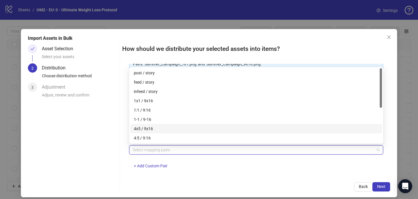
click at [154, 128] on div "4x5 / 9x16" at bounding box center [256, 128] width 245 height 6
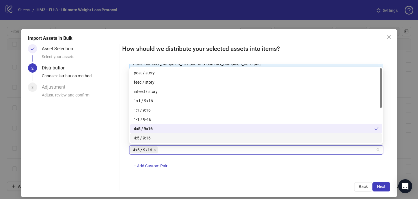
click at [241, 182] on div "Back Next" at bounding box center [256, 186] width 268 height 9
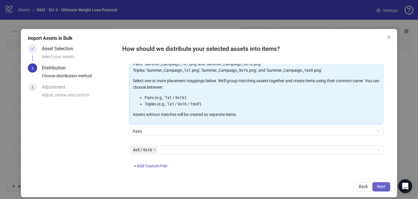
click at [379, 184] on button "Next" at bounding box center [381, 186] width 18 height 9
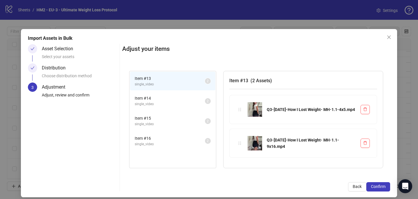
click at [379, 184] on span "Confirm" at bounding box center [378, 186] width 15 height 5
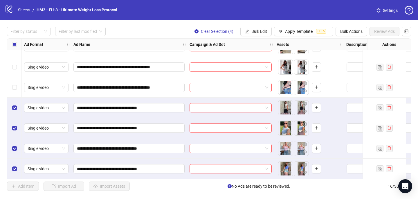
scroll to position [199, 0]
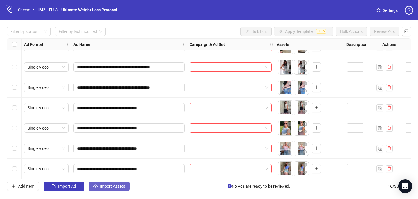
click at [113, 184] on span "Import Assets" at bounding box center [112, 186] width 25 height 5
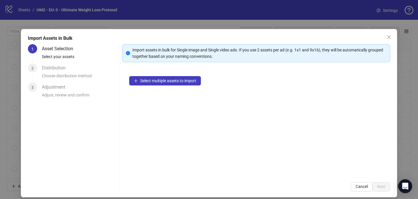
click at [154, 75] on div "Select multiple assets to import" at bounding box center [256, 122] width 268 height 106
click at [154, 82] on span "Select multiple assets to import" at bounding box center [168, 80] width 56 height 5
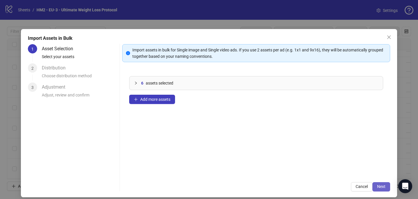
click at [379, 186] on span "Next" at bounding box center [381, 186] width 8 height 5
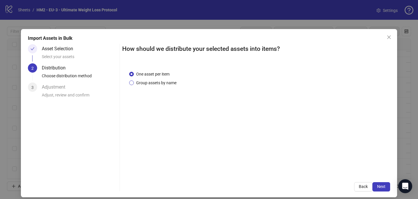
click at [151, 79] on span "Group assets by name" at bounding box center [156, 82] width 45 height 6
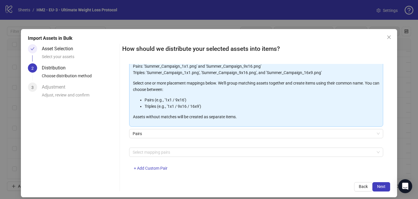
scroll to position [50, 0]
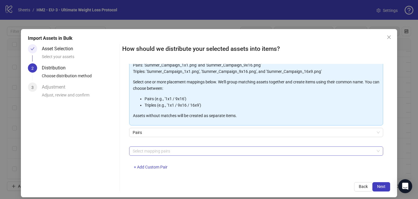
click at [152, 155] on div at bounding box center [252, 151] width 245 height 8
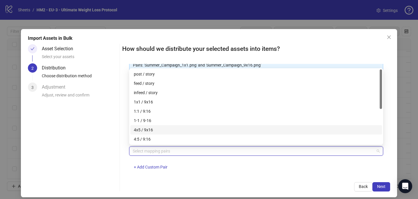
click at [158, 132] on div "4x5 / 9x16" at bounding box center [256, 129] width 245 height 6
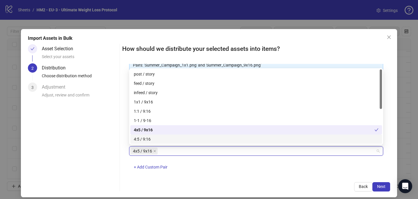
click at [266, 170] on div "4x5 / 9x16 + Add Custom Pair" at bounding box center [256, 161] width 254 height 30
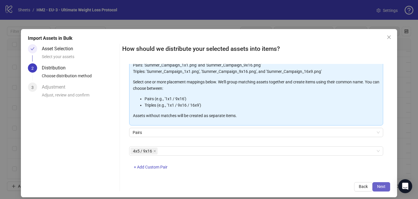
click at [387, 182] on button "Next" at bounding box center [381, 186] width 18 height 9
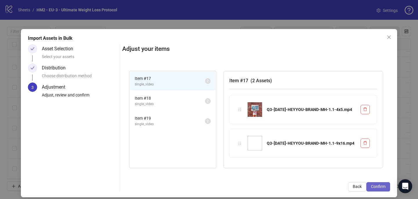
click at [384, 186] on span "Confirm" at bounding box center [378, 186] width 15 height 5
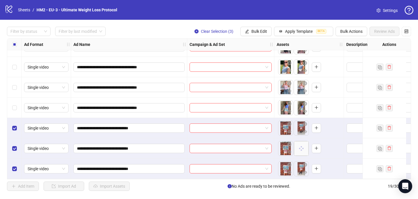
scroll to position [260, 0]
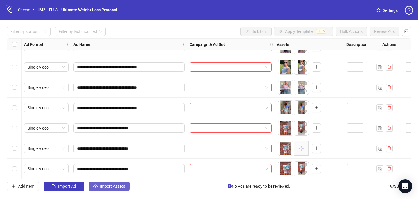
click at [113, 185] on span "Import Assets" at bounding box center [112, 186] width 25 height 5
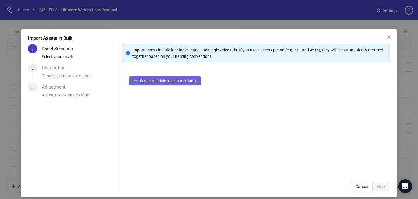
click at [171, 84] on button "Select multiple assets to import" at bounding box center [165, 80] width 72 height 9
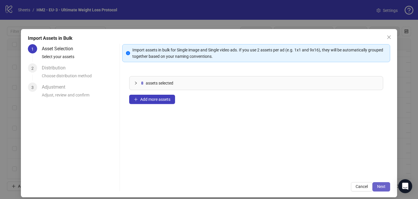
click at [382, 185] on span "Next" at bounding box center [381, 186] width 8 height 5
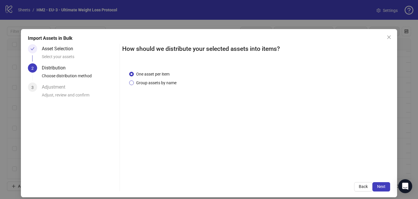
click at [164, 84] on span "Group assets by name" at bounding box center [156, 82] width 45 height 6
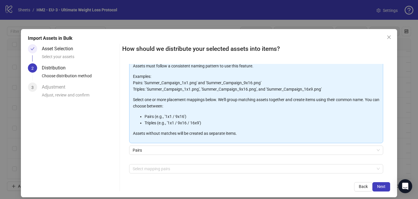
scroll to position [43, 0]
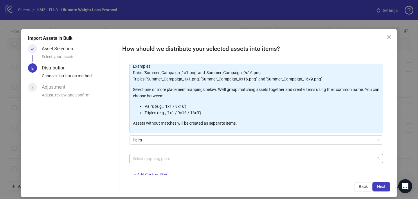
click at [167, 159] on div at bounding box center [252, 158] width 245 height 8
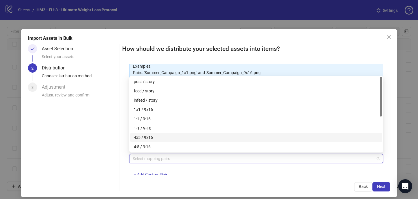
click at [164, 137] on div "4x5 / 9x16" at bounding box center [256, 137] width 245 height 6
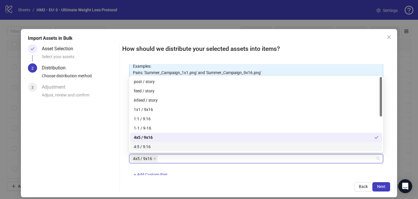
click at [250, 167] on div "4x5 / 9x16 + Add Custom Pair" at bounding box center [256, 169] width 254 height 30
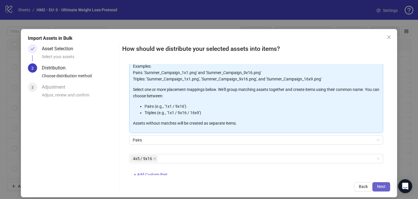
click at [376, 187] on button "Next" at bounding box center [381, 186] width 18 height 9
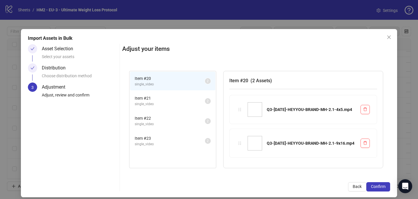
click at [377, 187] on span "Confirm" at bounding box center [378, 186] width 15 height 5
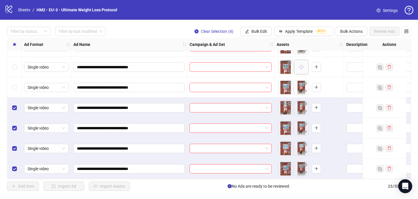
scroll to position [341, 0]
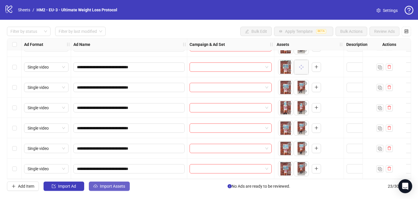
click at [109, 187] on span "Import Assets" at bounding box center [112, 186] width 25 height 5
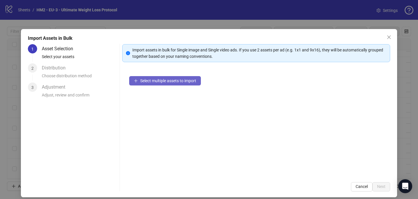
click at [144, 82] on span "Select multiple assets to import" at bounding box center [168, 80] width 56 height 5
click at [159, 82] on span "Select multiple assets to import" at bounding box center [168, 80] width 56 height 5
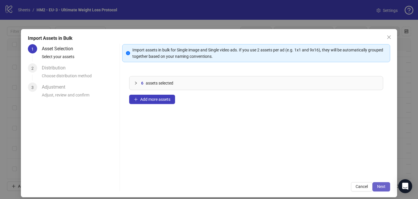
click at [381, 189] on button "Next" at bounding box center [381, 186] width 18 height 9
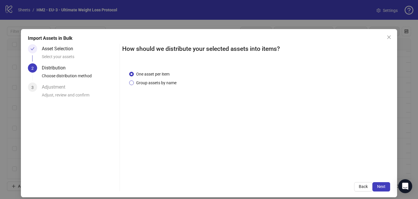
click at [143, 81] on span "Group assets by name" at bounding box center [156, 82] width 45 height 6
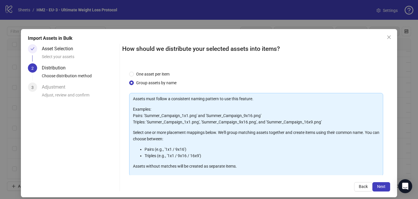
scroll to position [50, 0]
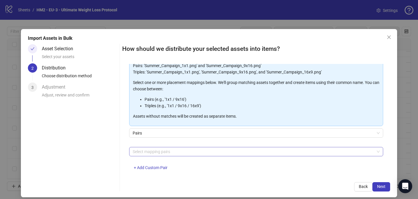
click at [142, 149] on div at bounding box center [252, 151] width 245 height 8
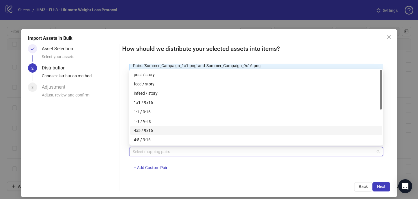
click at [148, 128] on div "4x5 / 9x16" at bounding box center [256, 130] width 245 height 6
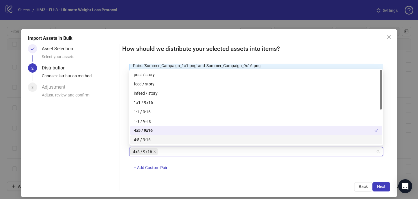
click at [250, 191] on div "Import Assets in Bulk Asset Selection Select your assets 2 Distribution Choose …" at bounding box center [209, 113] width 376 height 168
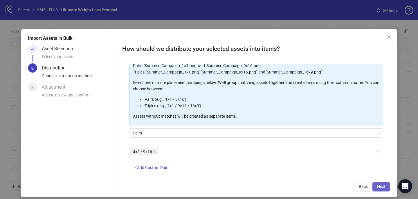
click at [381, 187] on span "Next" at bounding box center [381, 186] width 8 height 5
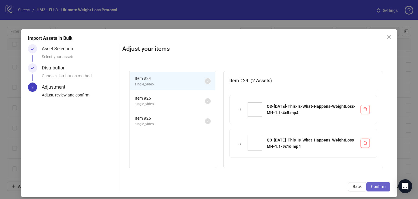
click at [377, 187] on span "Confirm" at bounding box center [378, 186] width 15 height 5
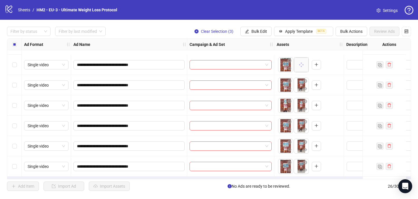
scroll to position [402, 0]
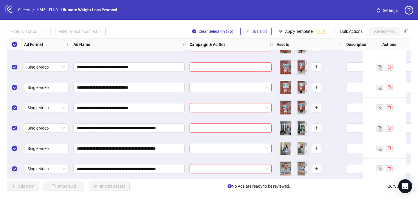
click at [256, 33] on span "Bulk Edit" at bounding box center [259, 31] width 16 height 5
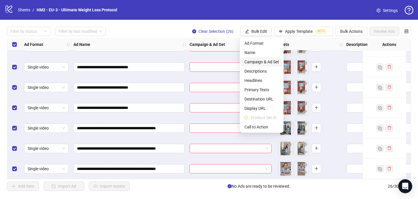
click at [256, 64] on span "Campaign & Ad Set" at bounding box center [261, 62] width 35 height 6
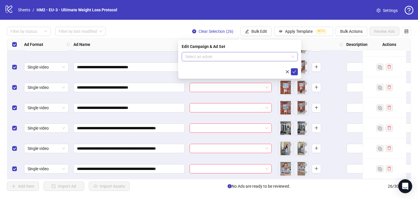
click at [215, 58] on input "search" at bounding box center [237, 56] width 104 height 9
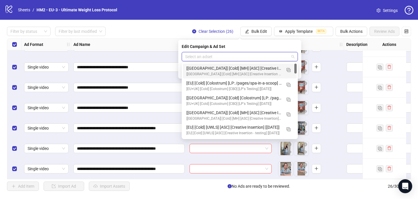
paste input "**********"
type input "**********"
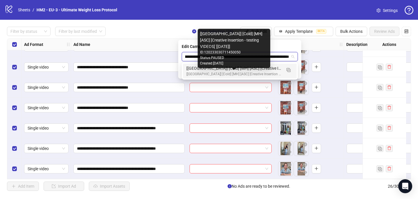
click at [279, 73] on div "[UK] [Cold] [MH] [ASC] [Creative Insertion - testing VIDEOS] [10 Sep 2025]" at bounding box center [233, 74] width 95 height 6
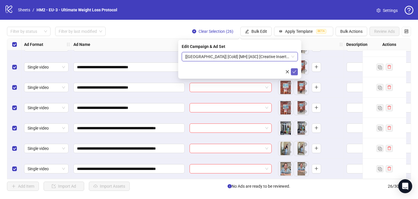
click at [296, 70] on button "submit" at bounding box center [294, 71] width 7 height 7
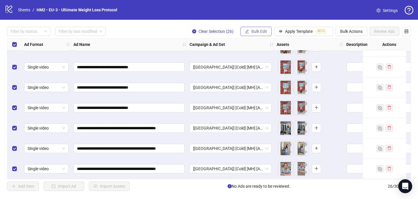
click at [255, 31] on span "Bulk Edit" at bounding box center [259, 31] width 16 height 5
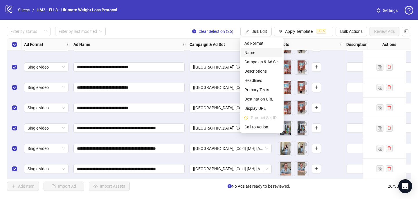
click at [254, 52] on span "Name" at bounding box center [261, 52] width 35 height 6
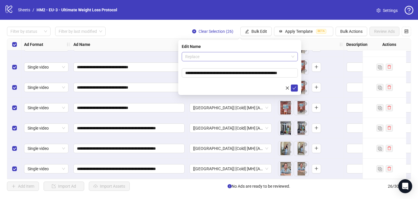
click at [197, 59] on span "Replace" at bounding box center [239, 56] width 109 height 9
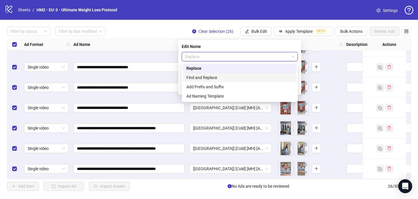
click at [202, 86] on div "Add Prefix and Suffix" at bounding box center [239, 87] width 107 height 6
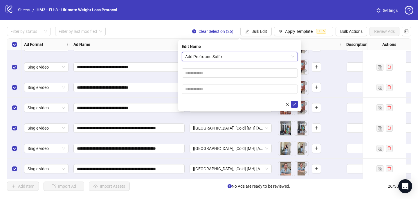
click at [198, 78] on form "Add Prefix and Suffix Add Prefix and Suffix" at bounding box center [240, 80] width 116 height 56
click at [196, 73] on input "text" at bounding box center [240, 72] width 116 height 9
paste input "**********"
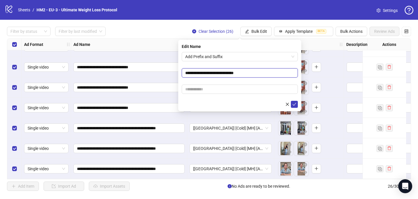
type input "**********"
click at [193, 86] on input "text" at bounding box center [240, 88] width 116 height 9
paste input "**********"
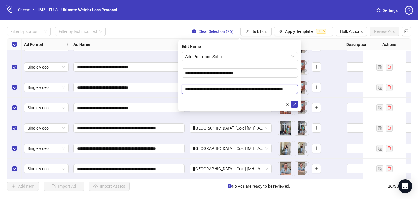
scroll to position [0, 19]
type input "**********"
click at [294, 105] on icon "check" at bounding box center [294, 104] width 4 height 4
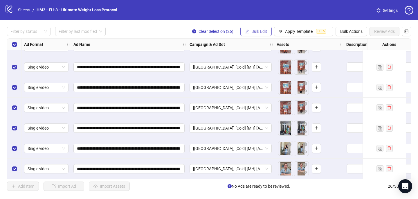
click at [261, 33] on span "Bulk Edit" at bounding box center [259, 31] width 16 height 5
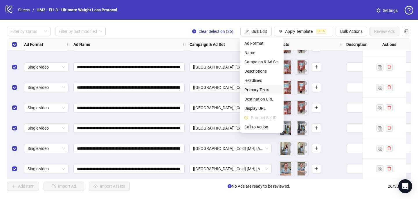
click at [257, 89] on span "Primary Texts" at bounding box center [261, 89] width 35 height 6
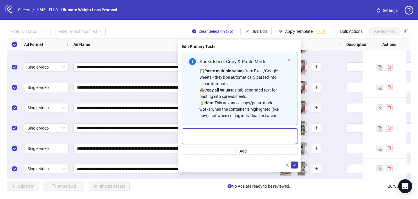
click at [187, 132] on textarea "Multi-text input container - paste or copy values" at bounding box center [240, 136] width 116 height 16
paste textarea "**********"
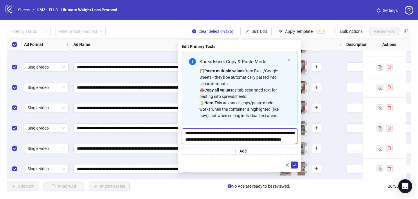
scroll to position [285, 0]
click at [213, 132] on textarea "**********" at bounding box center [240, 136] width 116 height 16
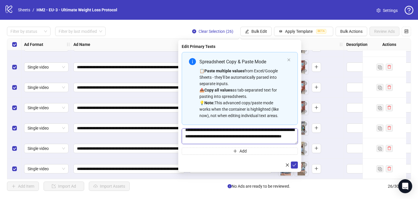
scroll to position [2, 0]
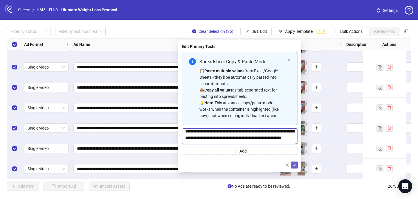
type textarea "**********"
click at [294, 163] on icon "check" at bounding box center [294, 165] width 4 height 4
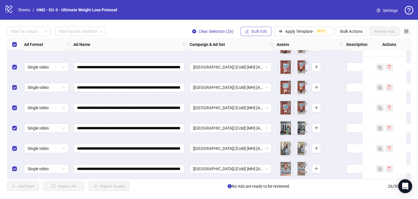
click at [258, 29] on button "Bulk Edit" at bounding box center [255, 31] width 31 height 9
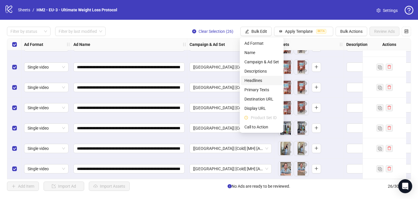
click at [258, 79] on span "Headlines" at bounding box center [261, 80] width 35 height 6
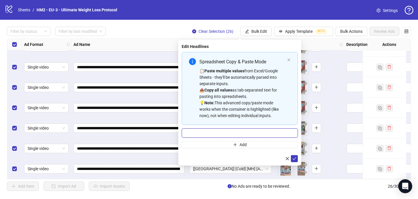
click at [195, 135] on input "Multi-input container - paste or copy values" at bounding box center [240, 132] width 116 height 9
paste input "**********"
type input "**********"
click at [295, 158] on icon "check" at bounding box center [294, 158] width 4 height 4
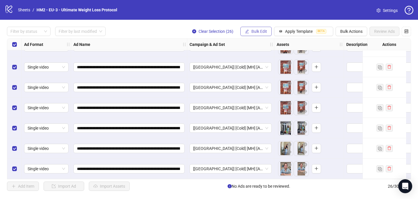
click at [263, 30] on span "Bulk Edit" at bounding box center [259, 31] width 16 height 5
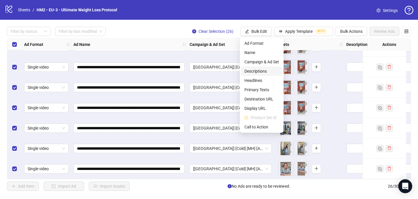
click at [258, 71] on span "Descriptions" at bounding box center [261, 71] width 35 height 6
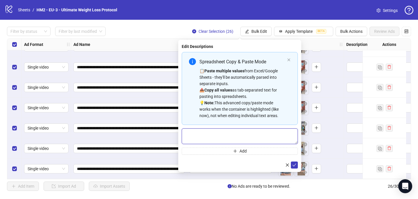
click at [210, 133] on textarea "Multi-text input container - paste or copy values" at bounding box center [240, 136] width 116 height 16
click at [294, 165] on icon "check" at bounding box center [294, 164] width 4 height 3
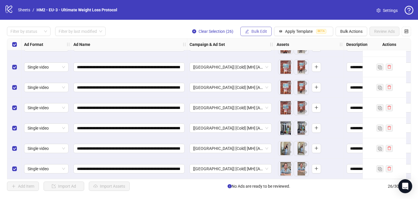
click at [254, 34] on button "Bulk Edit" at bounding box center [255, 31] width 31 height 9
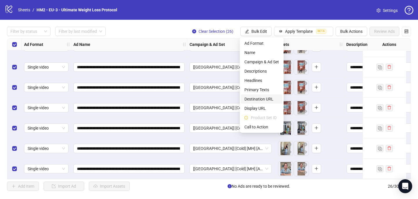
click at [253, 97] on span "Destination URL" at bounding box center [261, 99] width 35 height 6
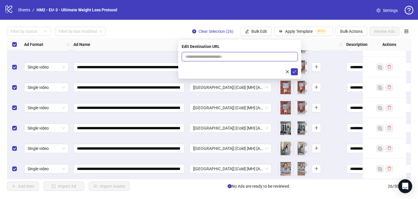
click at [189, 57] on input "text" at bounding box center [237, 56] width 104 height 6
paste input "**********"
type input "**********"
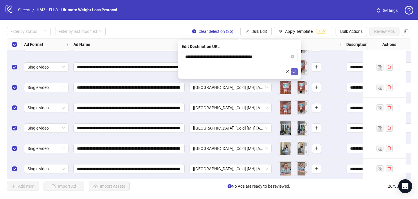
click at [294, 69] on button "submit" at bounding box center [294, 71] width 7 height 7
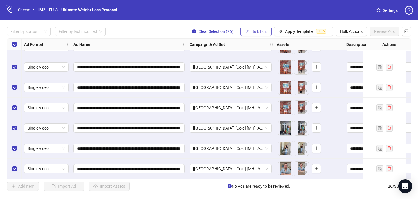
click at [255, 32] on span "Bulk Edit" at bounding box center [259, 31] width 16 height 5
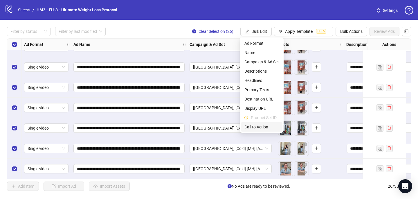
click at [250, 126] on span "Call to Action" at bounding box center [261, 127] width 35 height 6
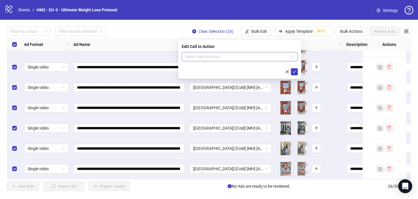
click at [200, 54] on input "search" at bounding box center [237, 56] width 104 height 9
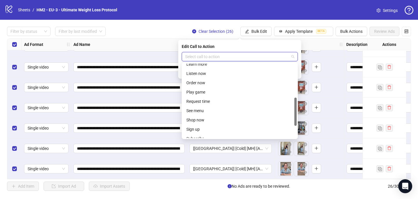
scroll to position [88, 0]
click at [215, 117] on div "Shop now" at bounding box center [239, 119] width 107 height 6
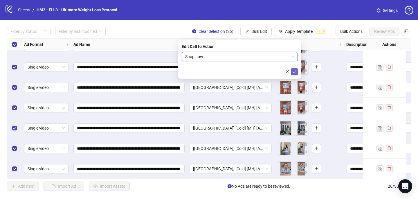
click at [295, 70] on icon "check" at bounding box center [294, 72] width 4 height 4
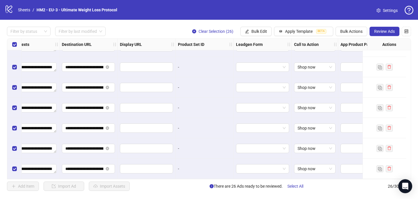
scroll to position [402, 550]
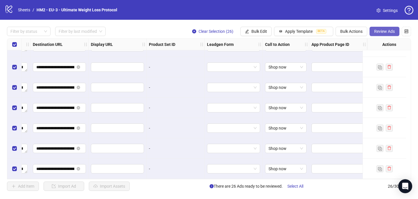
click at [386, 28] on button "Review Ads" at bounding box center [384, 31] width 30 height 9
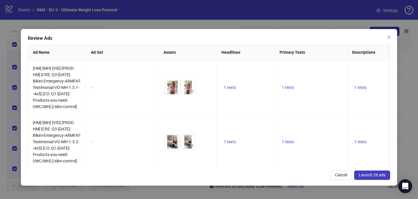
click at [377, 174] on span "Launch 26 ads" at bounding box center [372, 174] width 27 height 5
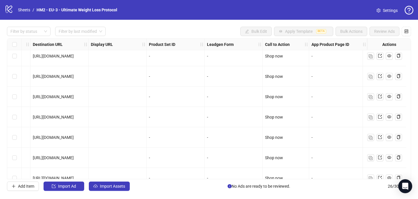
scroll to position [0, 550]
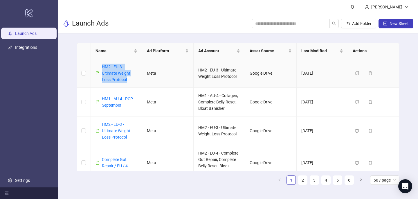
drag, startPoint x: 129, startPoint y: 79, endPoint x: 103, endPoint y: 64, distance: 29.7
click at [103, 64] on div "HM2 - EU-3 - Ultimate Weight Loss Protocol" at bounding box center [119, 73] width 35 height 19
click at [118, 37] on main "Name Ad Platform Ad Account Asset Source Last Modified Actions HM2 - EU-3 - Ult…" at bounding box center [238, 115] width 332 height 165
drag, startPoint x: 128, startPoint y: 81, endPoint x: 102, endPoint y: 65, distance: 30.8
click at [102, 65] on div "HM2 - EU-3 - Ultimate Weight Loss Protocol" at bounding box center [119, 73] width 35 height 19
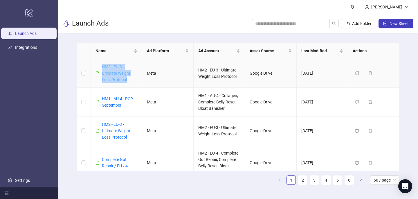
copy link "HM2 - EU-3 - Ultimate Weight Loss Protocol"
click at [395, 25] on span "New Sheet" at bounding box center [398, 23] width 19 height 5
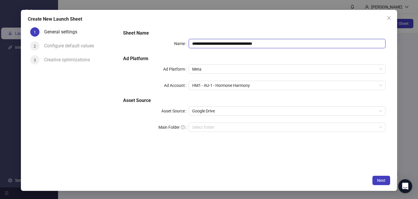
click at [230, 39] on input "**********" at bounding box center [287, 43] width 197 height 9
paste input "*"
type input "**********"
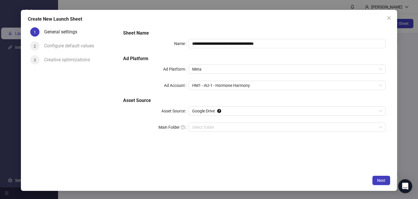
click at [227, 20] on div "Create New Launch Sheet" at bounding box center [209, 19] width 362 height 7
click at [223, 88] on span "HM1 - AU-1 - Hormone Harmony" at bounding box center [287, 85] width 190 height 9
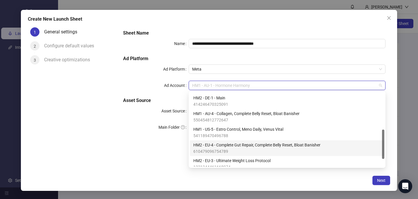
scroll to position [114, 0]
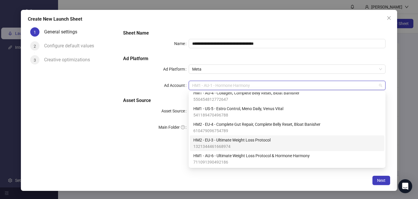
click at [225, 138] on span "HM2 - EU-3 - Ultimate Weight Loss Protocol" at bounding box center [231, 140] width 77 height 6
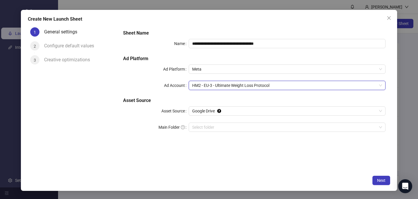
click at [249, 161] on div "**********" at bounding box center [254, 98] width 272 height 147
click at [385, 178] on button "Next" at bounding box center [381, 180] width 18 height 9
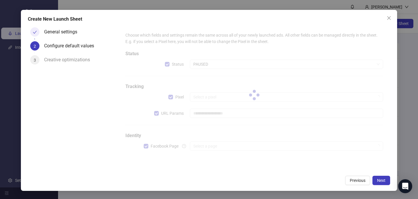
type input "**********"
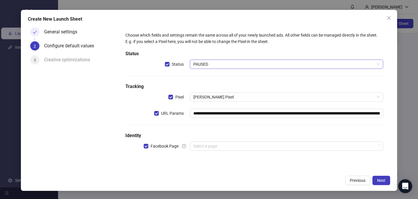
click at [208, 64] on span "PAUSED" at bounding box center [286, 64] width 186 height 9
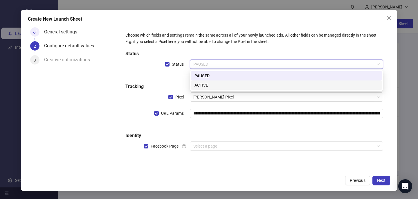
click at [208, 87] on div "ACTIVE" at bounding box center [286, 85] width 184 height 6
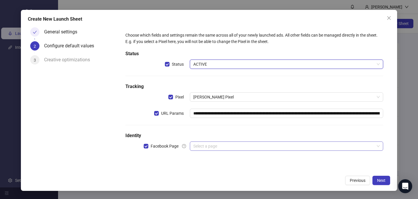
click at [208, 146] on input "search" at bounding box center [283, 146] width 181 height 9
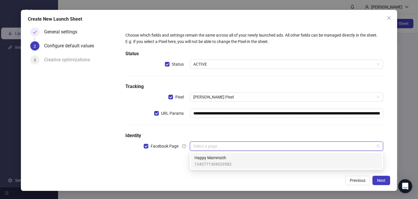
click at [208, 160] on span "Happy Mammoth" at bounding box center [212, 157] width 37 height 6
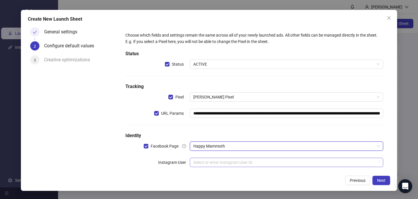
click at [207, 159] on input "search" at bounding box center [283, 162] width 181 height 9
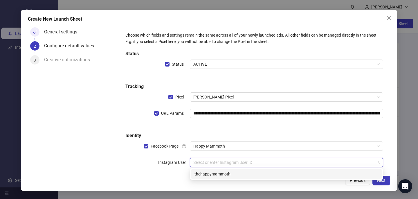
click at [207, 172] on div "thehappymammoth" at bounding box center [286, 174] width 184 height 6
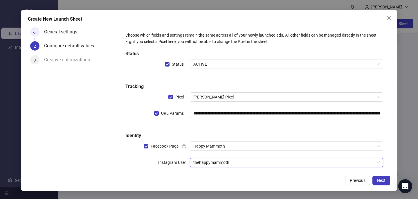
click at [217, 177] on div "Previous Next" at bounding box center [209, 180] width 362 height 9
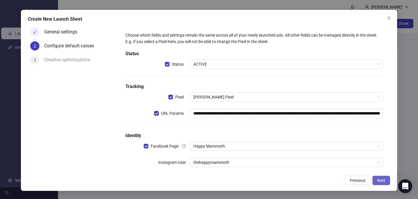
click at [383, 182] on span "Next" at bounding box center [381, 180] width 8 height 5
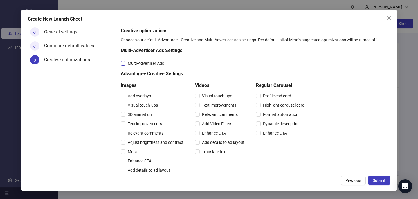
click at [156, 64] on span "Multi-Advertiser Ads" at bounding box center [145, 63] width 41 height 6
click at [150, 133] on span "Relevant comments" at bounding box center [145, 133] width 40 height 6
click at [228, 114] on span "Relevant comments" at bounding box center [220, 114] width 40 height 6
click at [380, 179] on span "Submit" at bounding box center [378, 180] width 13 height 5
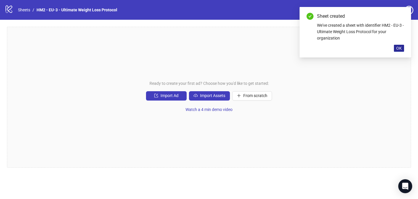
click at [402, 45] on button "OK" at bounding box center [399, 48] width 10 height 7
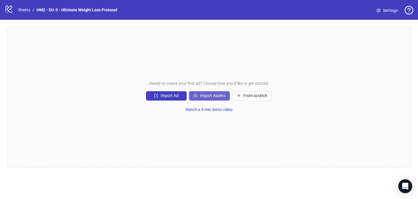
click at [216, 93] on span "Import Assets" at bounding box center [212, 95] width 25 height 5
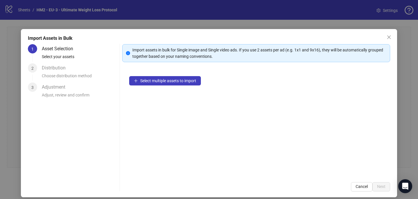
click at [151, 85] on div "Select multiple assets to import" at bounding box center [256, 122] width 268 height 106
click at [150, 82] on span "Select multiple assets to import" at bounding box center [168, 80] width 56 height 5
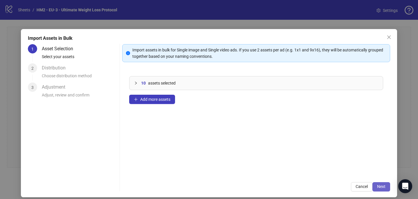
click at [384, 185] on span "Next" at bounding box center [381, 186] width 8 height 5
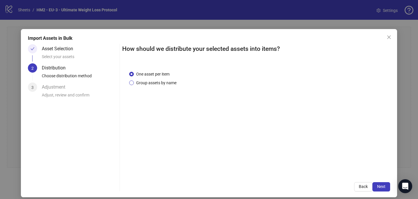
click at [169, 83] on span "Group assets by name" at bounding box center [156, 82] width 45 height 6
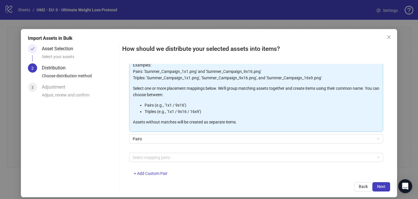
scroll to position [48, 0]
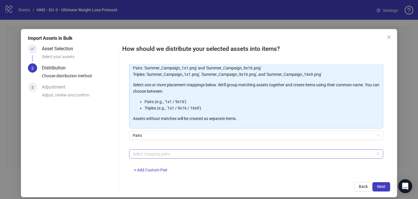
click at [167, 152] on div at bounding box center [252, 154] width 245 height 8
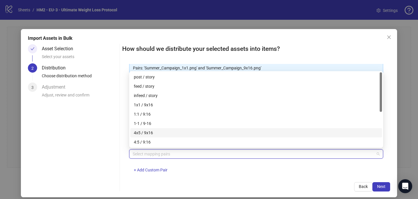
click at [164, 135] on div "4x5 / 9x16" at bounding box center [256, 132] width 245 height 6
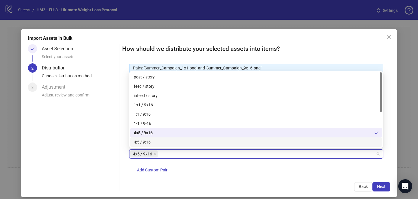
click at [260, 179] on div "How should we distribute your selected assets into items? One asset per item Gr…" at bounding box center [256, 117] width 268 height 147
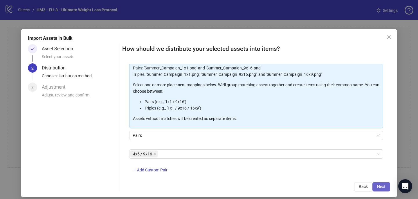
click at [381, 186] on span "Next" at bounding box center [381, 186] width 8 height 5
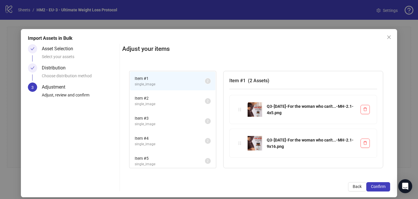
click at [381, 186] on span "Confirm" at bounding box center [378, 186] width 15 height 5
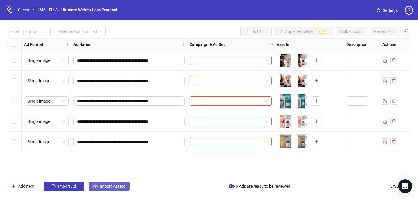
click at [116, 186] on span "Import Assets" at bounding box center [112, 186] width 25 height 5
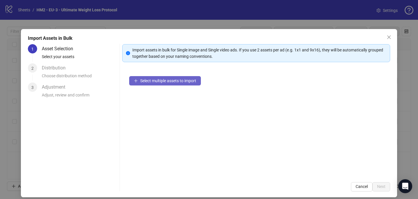
click at [167, 79] on span "Select multiple assets to import" at bounding box center [168, 80] width 56 height 5
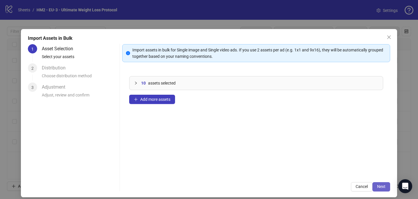
click at [384, 185] on span "Next" at bounding box center [381, 186] width 8 height 5
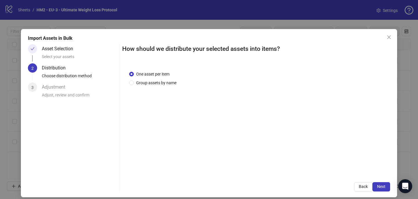
click at [170, 86] on div "One asset per item Group assets by name" at bounding box center [256, 119] width 268 height 111
click at [168, 83] on span "Group assets by name" at bounding box center [156, 82] width 45 height 6
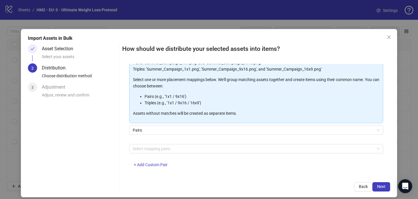
scroll to position [59, 0]
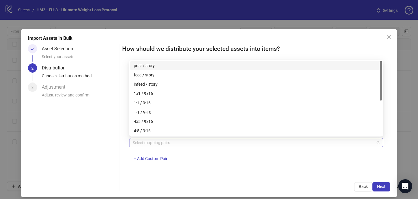
click at [159, 144] on div at bounding box center [252, 142] width 245 height 8
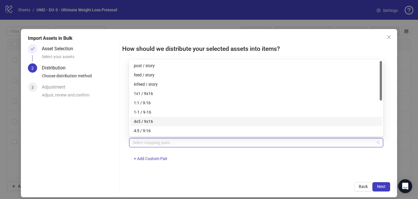
click at [156, 121] on div "4x5 / 9x16" at bounding box center [256, 121] width 245 height 6
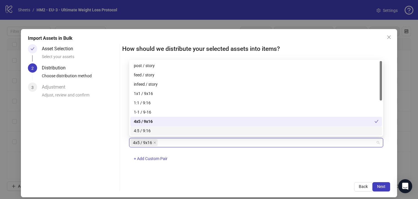
click at [299, 184] on div "Back Next" at bounding box center [256, 186] width 268 height 9
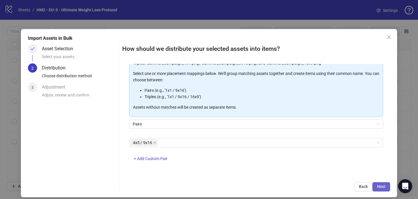
click at [379, 185] on span "Next" at bounding box center [381, 186] width 8 height 5
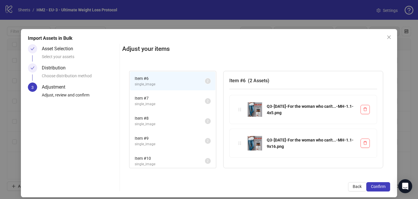
click at [380, 185] on span "Confirm" at bounding box center [378, 186] width 15 height 5
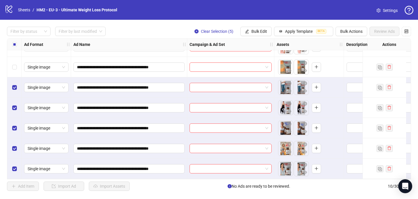
scroll to position [77, 0]
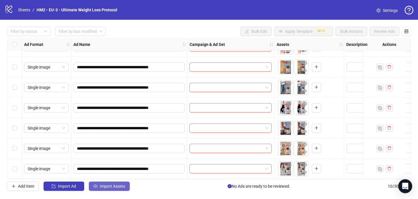
click at [118, 184] on span "Import Assets" at bounding box center [112, 186] width 25 height 5
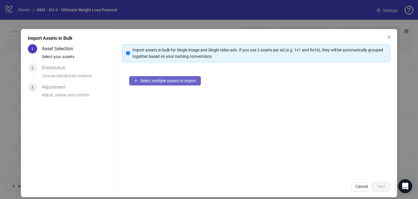
click at [162, 81] on span "Select multiple assets to import" at bounding box center [168, 80] width 56 height 5
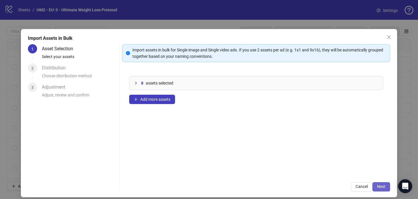
click at [386, 187] on button "Next" at bounding box center [381, 186] width 18 height 9
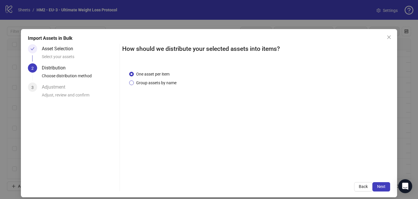
click at [166, 81] on span "Group assets by name" at bounding box center [156, 82] width 45 height 6
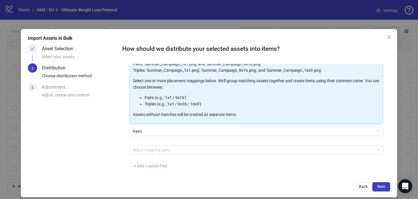
scroll to position [54, 0]
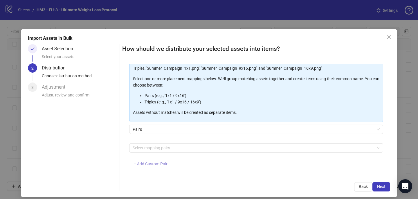
click at [169, 161] on button "+ Add Custom Pair" at bounding box center [150, 163] width 43 height 9
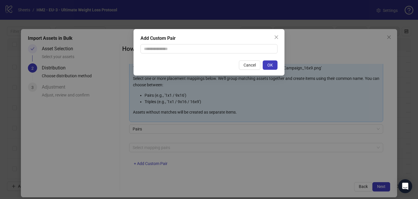
click at [277, 36] on icon "close" at bounding box center [276, 37] width 5 height 5
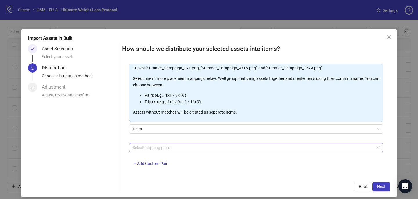
click at [167, 145] on div at bounding box center [252, 147] width 245 height 8
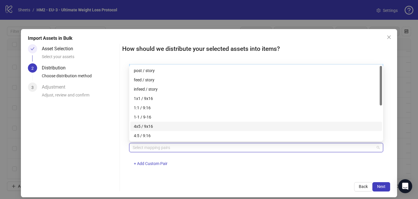
click at [166, 123] on div "4x5 / 9x16" at bounding box center [256, 126] width 245 height 6
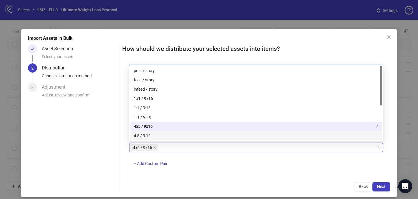
click at [294, 171] on div "4x5 / 9x16 + Add Custom Pair" at bounding box center [256, 158] width 254 height 30
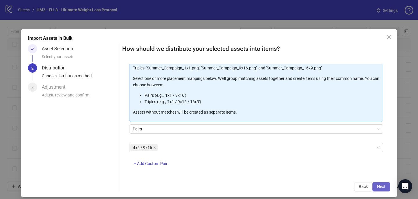
click at [381, 186] on span "Next" at bounding box center [381, 186] width 8 height 5
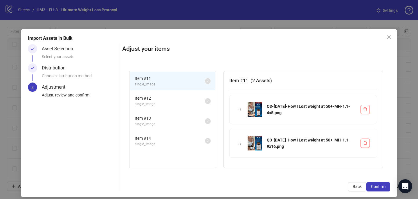
click at [381, 186] on span "Confirm" at bounding box center [378, 186] width 15 height 5
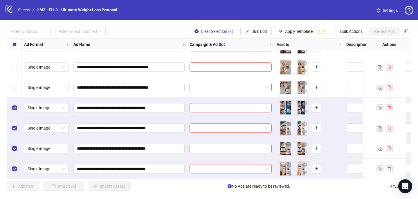
scroll to position [158, 0]
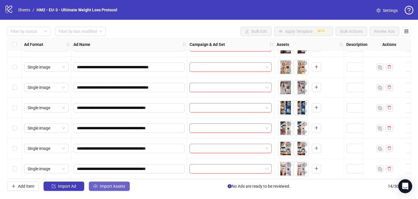
click at [117, 189] on button "Import Assets" at bounding box center [109, 185] width 41 height 9
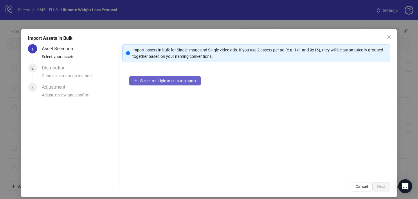
click at [180, 83] on button "Select multiple assets to import" at bounding box center [165, 80] width 72 height 9
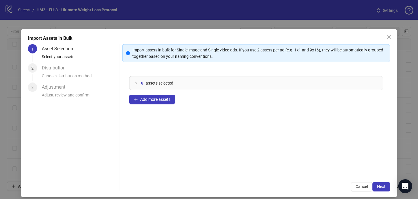
click at [382, 191] on div "Import Assets in Bulk 1 Asset Selection Select your assets 2 Distribution Choos…" at bounding box center [209, 113] width 376 height 168
click at [382, 187] on span "Next" at bounding box center [381, 186] width 8 height 5
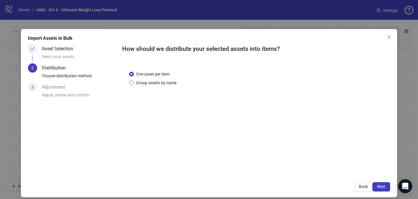
click at [164, 82] on span "Group assets by name" at bounding box center [156, 82] width 45 height 6
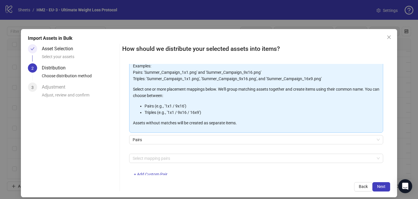
scroll to position [43, 0]
click at [152, 162] on div at bounding box center [252, 158] width 245 height 8
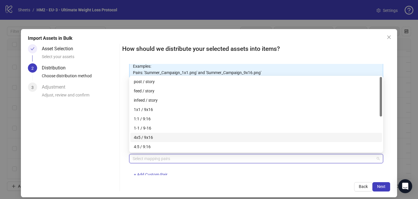
click at [155, 138] on div "4x5 / 9x16" at bounding box center [256, 137] width 245 height 6
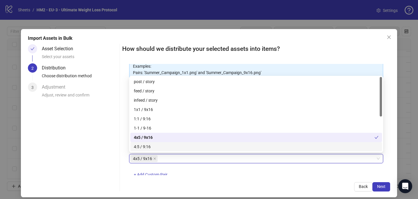
click at [346, 180] on div "How should we distribute your selected assets into items? One asset per item Gr…" at bounding box center [256, 117] width 268 height 147
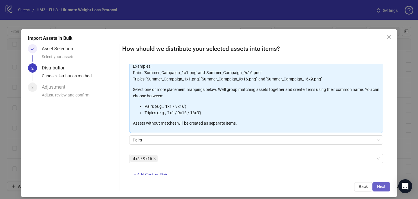
click at [379, 188] on span "Next" at bounding box center [381, 186] width 8 height 5
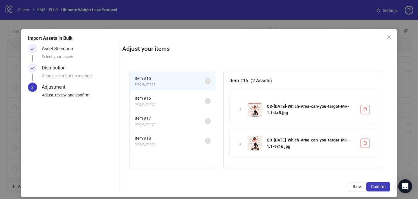
click at [378, 188] on span "Confirm" at bounding box center [378, 186] width 15 height 5
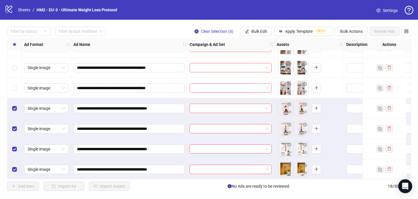
scroll to position [239, 0]
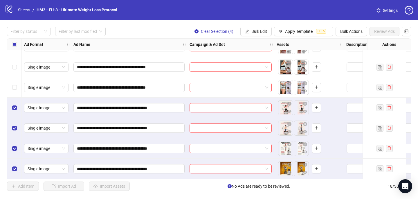
click at [13, 42] on label "Select all rows" at bounding box center [14, 44] width 5 height 6
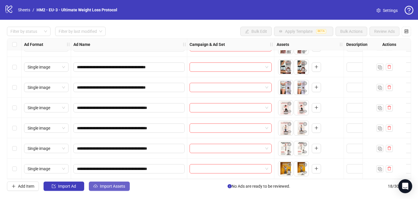
click at [108, 184] on span "Import Assets" at bounding box center [112, 186] width 25 height 5
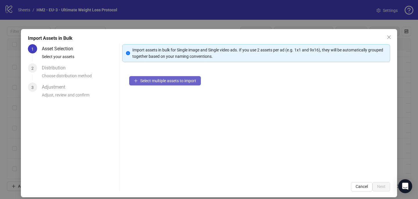
click at [146, 83] on button "Select multiple assets to import" at bounding box center [165, 80] width 72 height 9
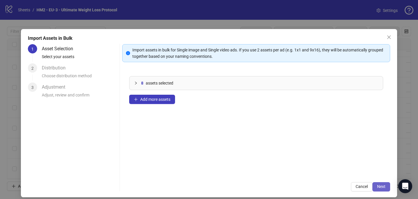
click at [382, 187] on span "Next" at bounding box center [381, 186] width 8 height 5
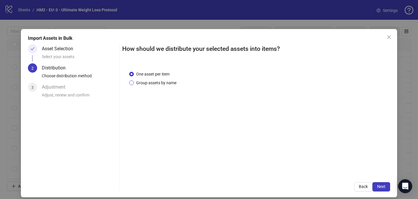
click at [177, 84] on span "Group assets by name" at bounding box center [156, 82] width 45 height 6
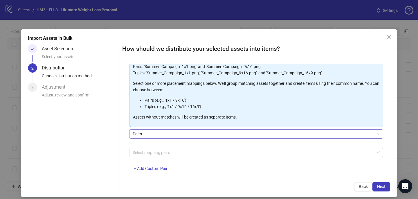
scroll to position [59, 0]
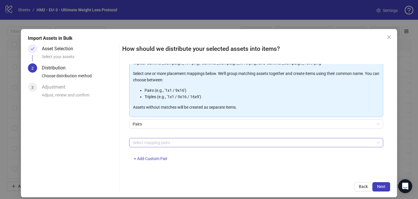
click at [173, 141] on div at bounding box center [252, 142] width 245 height 8
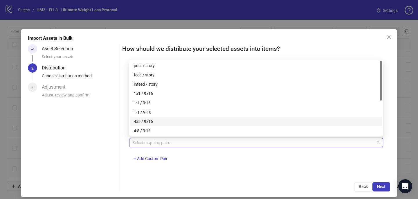
click at [172, 121] on div "4x5 / 9x16" at bounding box center [256, 121] width 245 height 6
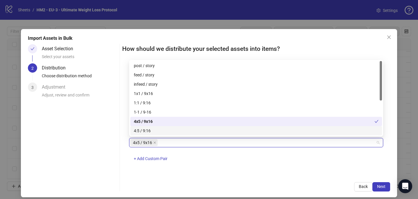
click at [207, 158] on div "4x5 / 9x16 + Add Custom Pair" at bounding box center [256, 153] width 254 height 30
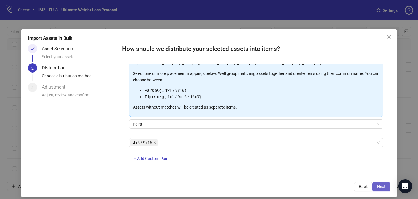
click at [378, 186] on span "Next" at bounding box center [381, 186] width 8 height 5
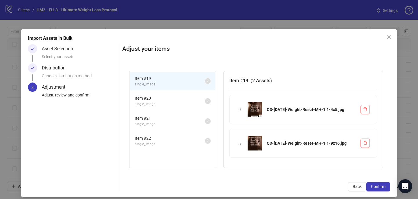
click at [378, 186] on span "Confirm" at bounding box center [378, 186] width 15 height 5
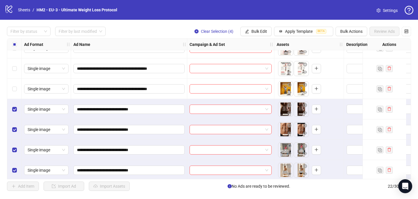
scroll to position [321, 0]
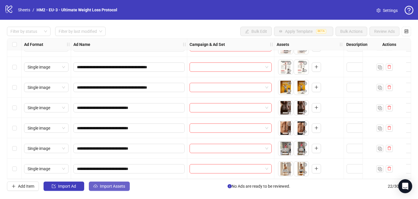
click at [115, 183] on button "Import Assets" at bounding box center [109, 185] width 41 height 9
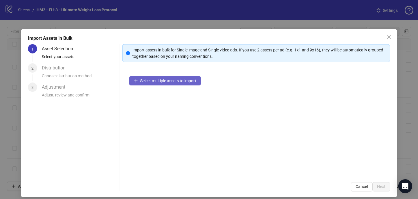
click at [180, 81] on span "Select multiple assets to import" at bounding box center [168, 80] width 56 height 5
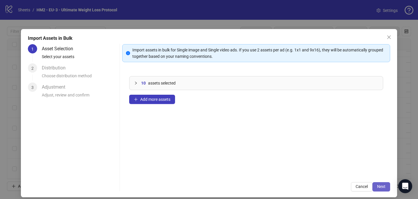
click at [381, 189] on span "Next" at bounding box center [381, 186] width 8 height 5
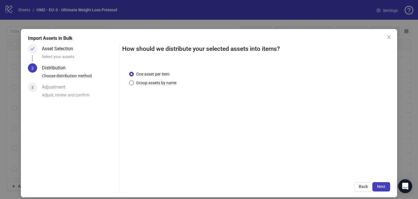
click at [155, 82] on span "Group assets by name" at bounding box center [156, 82] width 45 height 6
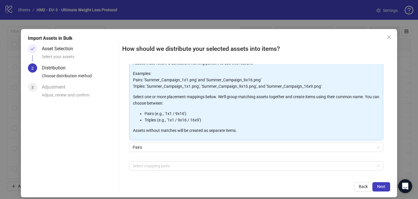
scroll to position [42, 0]
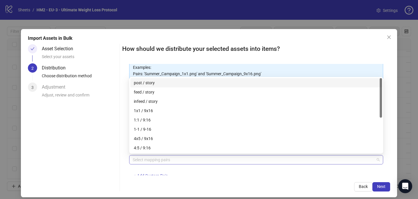
click at [164, 160] on div at bounding box center [252, 159] width 245 height 8
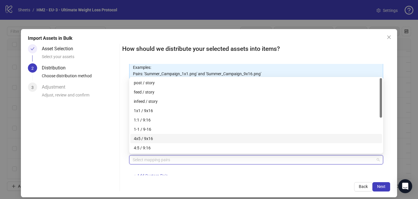
click at [169, 136] on div "4x5 / 9x16" at bounding box center [256, 138] width 245 height 6
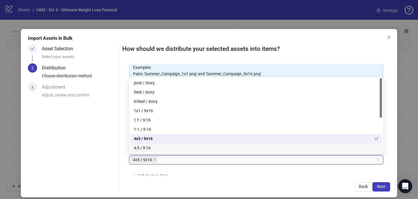
click at [243, 163] on div "4x5 / 9x16" at bounding box center [252, 159] width 245 height 8
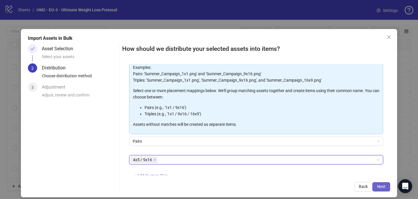
click at [385, 184] on button "Next" at bounding box center [381, 186] width 18 height 9
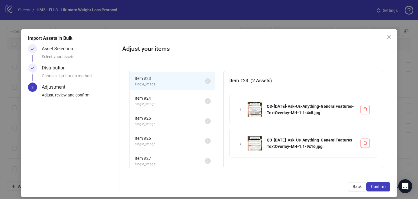
click at [385, 184] on button "Confirm" at bounding box center [378, 186] width 24 height 9
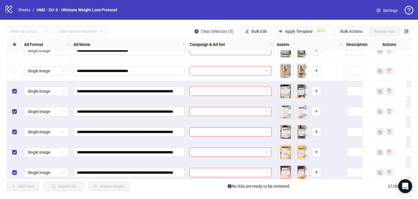
scroll to position [422, 0]
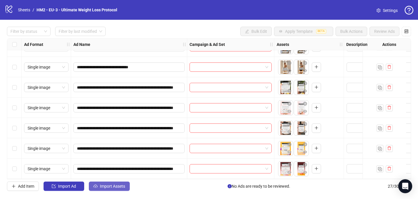
click at [117, 187] on span "Import Assets" at bounding box center [112, 186] width 25 height 5
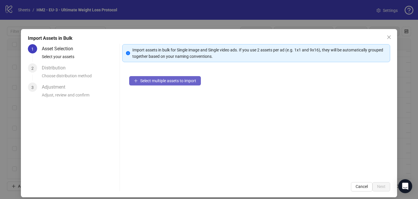
click at [181, 85] on button "Select multiple assets to import" at bounding box center [165, 80] width 72 height 9
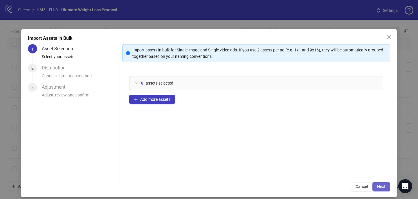
click at [382, 188] on span "Next" at bounding box center [381, 186] width 8 height 5
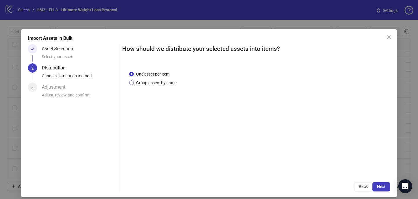
click at [155, 84] on span "Group assets by name" at bounding box center [156, 82] width 45 height 6
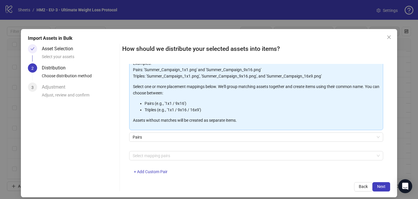
scroll to position [46, 0]
click at [147, 156] on div at bounding box center [252, 156] width 245 height 8
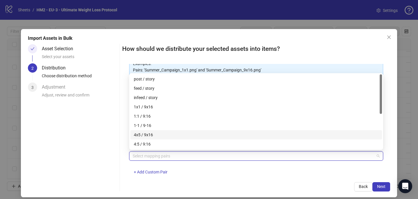
click at [148, 132] on div "4x5 / 9x16" at bounding box center [256, 134] width 245 height 6
click at [243, 178] on div "How should we distribute your selected assets into items? One asset per item Gr…" at bounding box center [256, 117] width 268 height 147
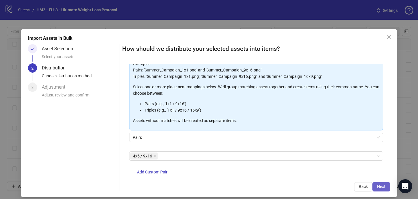
click at [381, 187] on span "Next" at bounding box center [381, 186] width 8 height 5
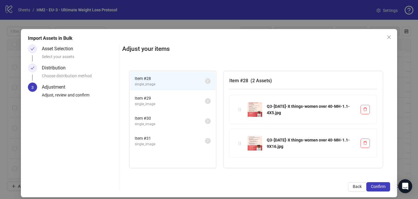
click at [381, 187] on span "Confirm" at bounding box center [378, 186] width 15 height 5
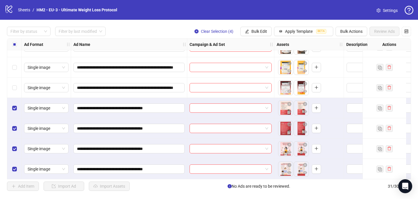
scroll to position [503, 0]
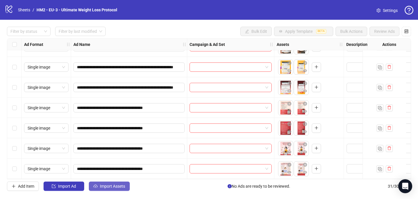
click at [107, 186] on span "Import Assets" at bounding box center [112, 186] width 25 height 5
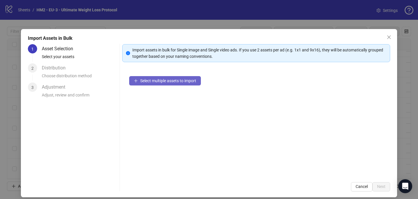
click at [163, 82] on span "Select multiple assets to import" at bounding box center [168, 80] width 56 height 5
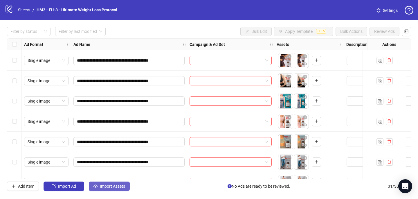
click at [110, 184] on span "Import Assets" at bounding box center [112, 186] width 25 height 5
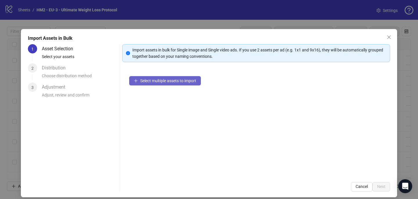
click at [160, 79] on span "Select multiple assets to import" at bounding box center [168, 80] width 56 height 5
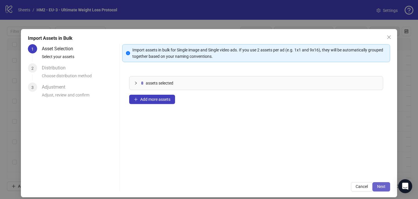
click at [383, 185] on span "Next" at bounding box center [381, 186] width 8 height 5
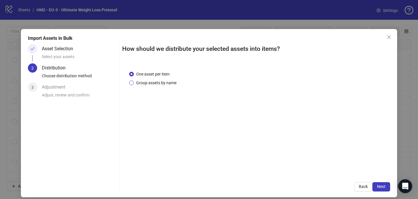
click at [155, 83] on span "Group assets by name" at bounding box center [156, 82] width 45 height 6
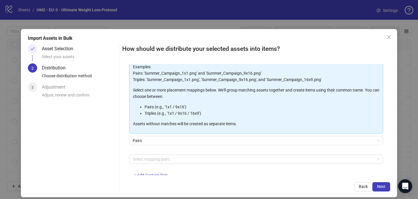
scroll to position [45, 0]
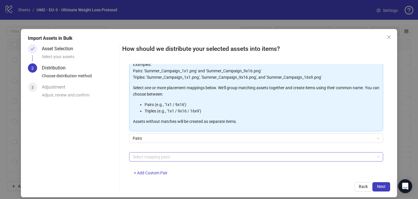
click at [156, 155] on div at bounding box center [252, 157] width 245 height 8
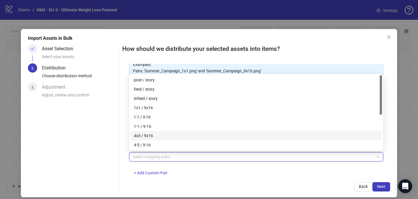
click at [155, 134] on div "4x5 / 9x16" at bounding box center [256, 135] width 245 height 6
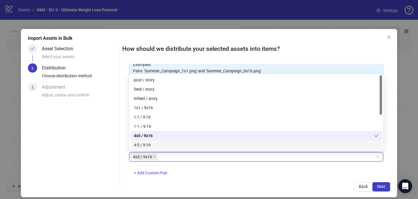
click at [224, 178] on div "How should we distribute your selected assets into items? One asset per item Gr…" at bounding box center [256, 117] width 268 height 147
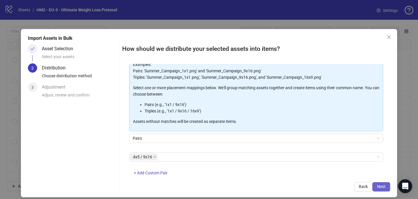
click at [380, 187] on span "Next" at bounding box center [381, 186] width 8 height 5
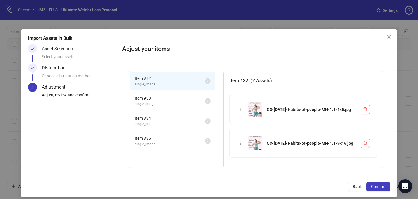
click at [380, 187] on span "Confirm" at bounding box center [378, 186] width 15 height 5
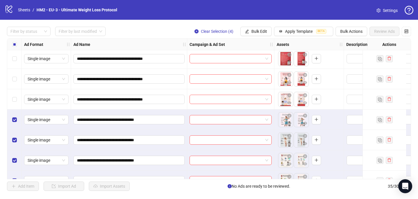
scroll to position [585, 0]
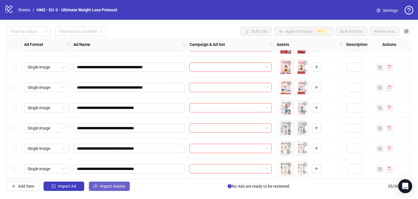
click at [101, 184] on span "Import Assets" at bounding box center [112, 186] width 25 height 5
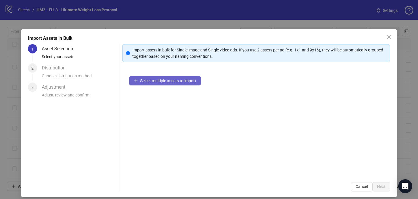
click at [174, 83] on button "Select multiple assets to import" at bounding box center [165, 80] width 72 height 9
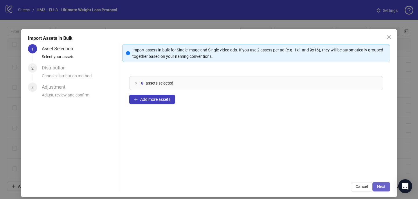
click at [383, 186] on span "Next" at bounding box center [381, 186] width 8 height 5
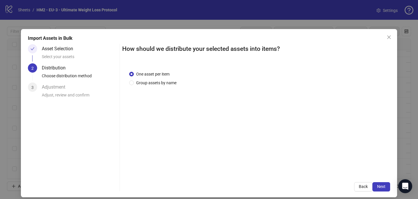
click at [173, 87] on div "One asset per item Group assets by name" at bounding box center [256, 119] width 268 height 111
click at [171, 83] on span "Group assets by name" at bounding box center [156, 82] width 45 height 6
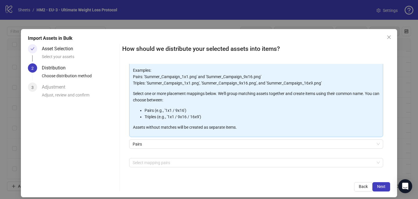
scroll to position [44, 0]
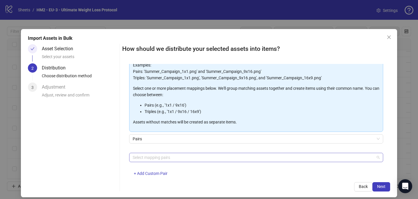
click at [169, 155] on div at bounding box center [252, 157] width 245 height 8
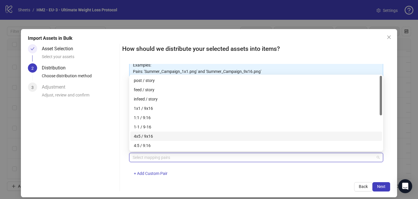
click at [167, 136] on div "4x5 / 9x16" at bounding box center [256, 136] width 245 height 6
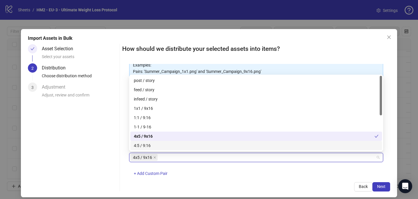
click at [204, 168] on div "4x5 / 9x16 + Add Custom Pair" at bounding box center [256, 168] width 254 height 30
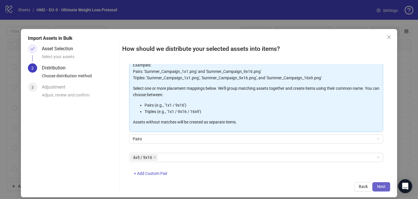
click at [384, 184] on span "Next" at bounding box center [381, 186] width 8 height 5
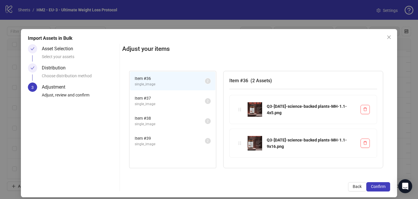
click at [384, 184] on span "Confirm" at bounding box center [378, 186] width 15 height 5
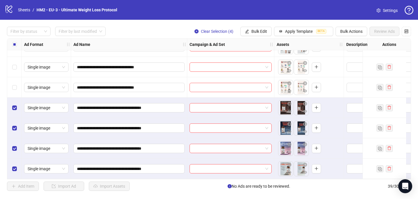
scroll to position [666, 0]
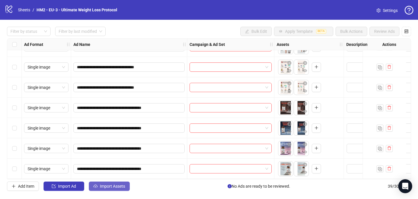
click at [119, 185] on span "Import Assets" at bounding box center [112, 186] width 25 height 5
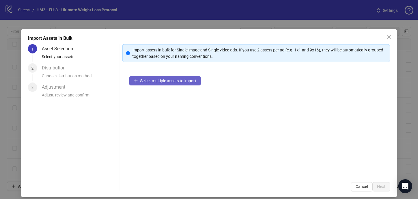
click at [146, 84] on button "Select multiple assets to import" at bounding box center [165, 80] width 72 height 9
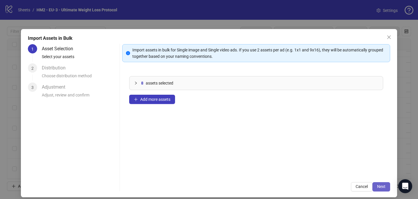
click at [383, 185] on span "Next" at bounding box center [381, 186] width 8 height 5
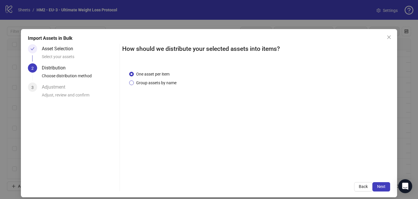
click at [175, 82] on span "Group assets by name" at bounding box center [156, 82] width 45 height 6
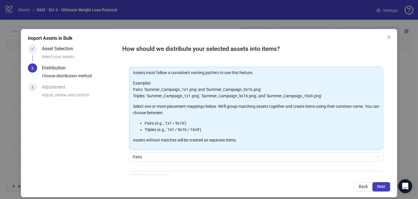
scroll to position [52, 0]
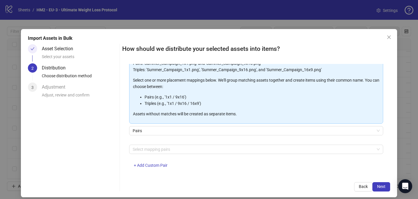
click at [165, 143] on div "Assets must follow a consistent naming pattern to use this feature. Examples: P…" at bounding box center [256, 108] width 254 height 134
click at [165, 147] on div at bounding box center [252, 149] width 245 height 8
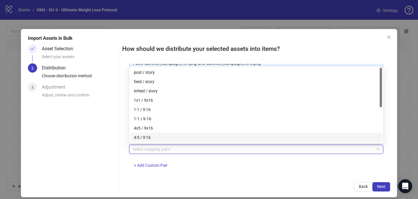
click at [163, 130] on div "4x5 / 9x16" at bounding box center [256, 128] width 245 height 6
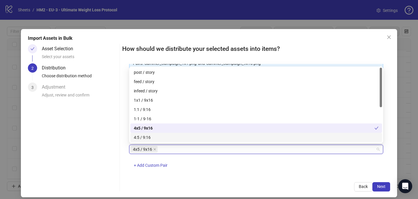
click at [236, 164] on div "4x5 / 9x16 + Add Custom Pair" at bounding box center [256, 159] width 254 height 30
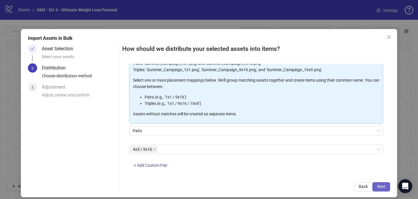
click at [380, 186] on span "Next" at bounding box center [381, 186] width 8 height 5
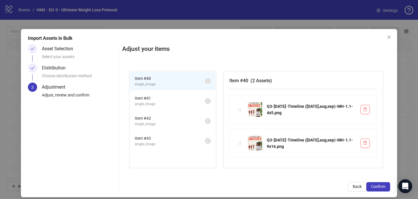
click at [380, 187] on span "Confirm" at bounding box center [378, 186] width 15 height 5
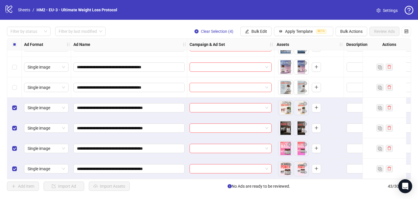
scroll to position [747, 0]
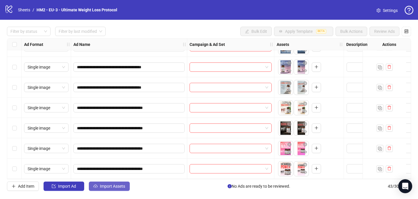
click at [104, 187] on span "Import Assets" at bounding box center [112, 186] width 25 height 5
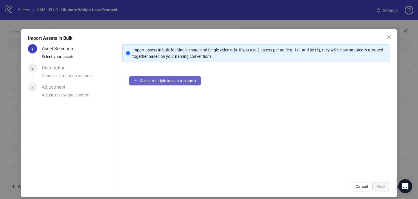
click at [143, 80] on span "Select multiple assets to import" at bounding box center [168, 80] width 56 height 5
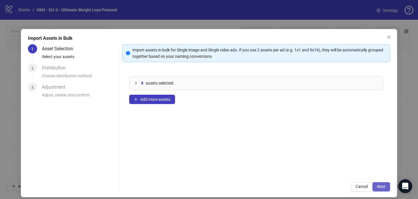
click at [381, 187] on span "Next" at bounding box center [381, 186] width 8 height 5
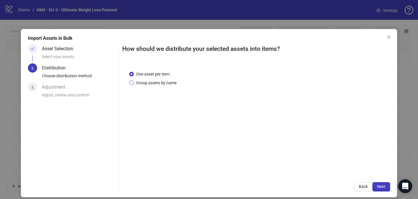
click at [169, 85] on span "Group assets by name" at bounding box center [156, 82] width 45 height 6
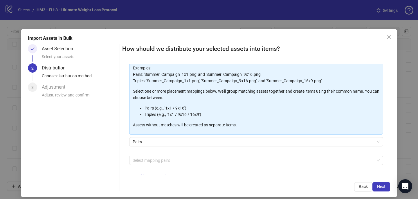
scroll to position [57, 0]
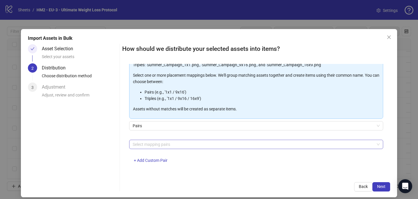
click at [162, 146] on div at bounding box center [252, 144] width 245 height 8
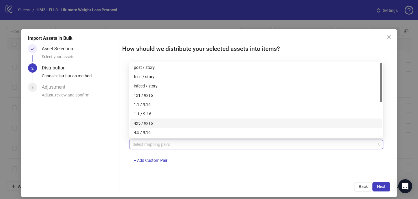
click at [163, 123] on div "4x5 / 9x16" at bounding box center [256, 123] width 245 height 6
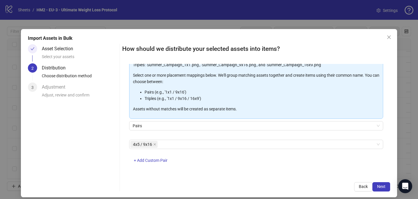
click at [217, 160] on div "4x5 / 9x16 + Add Custom Pair" at bounding box center [256, 155] width 254 height 30
click at [377, 183] on button "Next" at bounding box center [381, 186] width 18 height 9
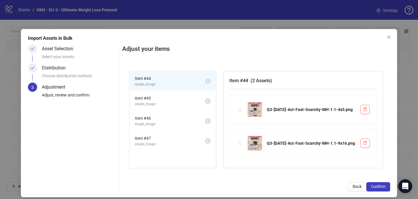
click at [377, 184] on button "Confirm" at bounding box center [378, 186] width 24 height 9
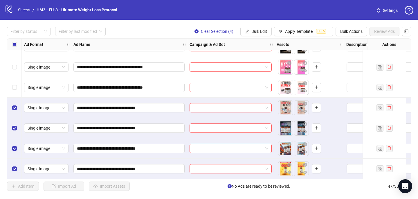
scroll to position [828, 0]
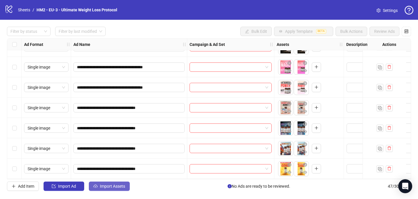
click at [109, 187] on span "Import Assets" at bounding box center [112, 186] width 25 height 5
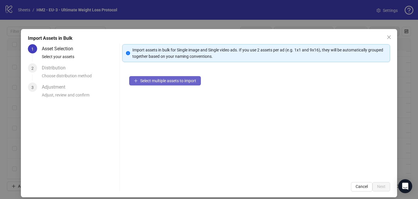
click at [167, 84] on button "Select multiple assets to import" at bounding box center [165, 80] width 72 height 9
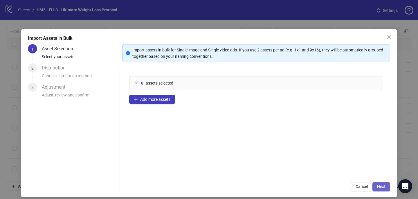
click at [380, 183] on button "Next" at bounding box center [381, 186] width 18 height 9
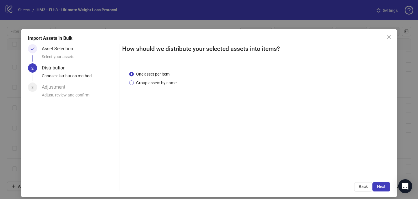
click at [171, 84] on span "Group assets by name" at bounding box center [156, 82] width 45 height 6
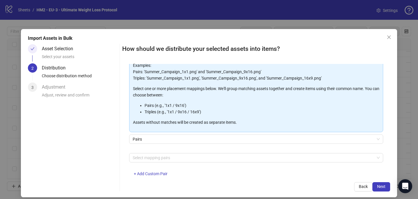
scroll to position [44, 0]
click at [177, 156] on div at bounding box center [252, 157] width 245 height 8
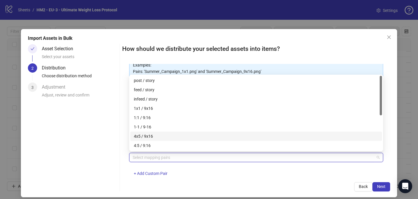
click at [179, 137] on div "4x5 / 9x16" at bounding box center [256, 136] width 245 height 6
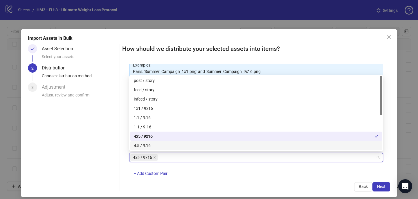
click at [237, 180] on div "How should we distribute your selected assets into items? One asset per item Gr…" at bounding box center [256, 117] width 268 height 147
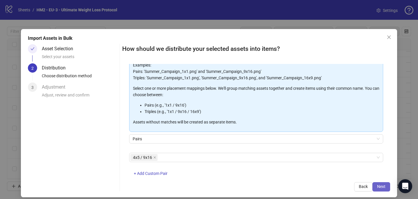
click at [381, 187] on span "Next" at bounding box center [381, 186] width 8 height 5
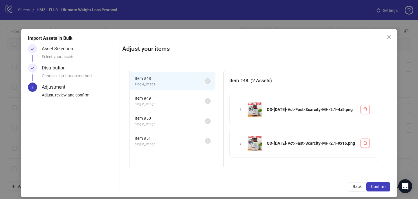
click at [381, 187] on span "Confirm" at bounding box center [378, 186] width 15 height 5
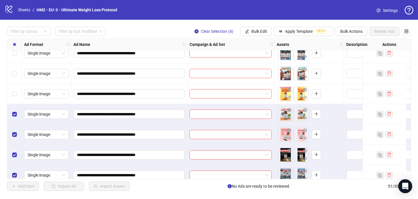
scroll to position [909, 0]
